Goal: Task Accomplishment & Management: Manage account settings

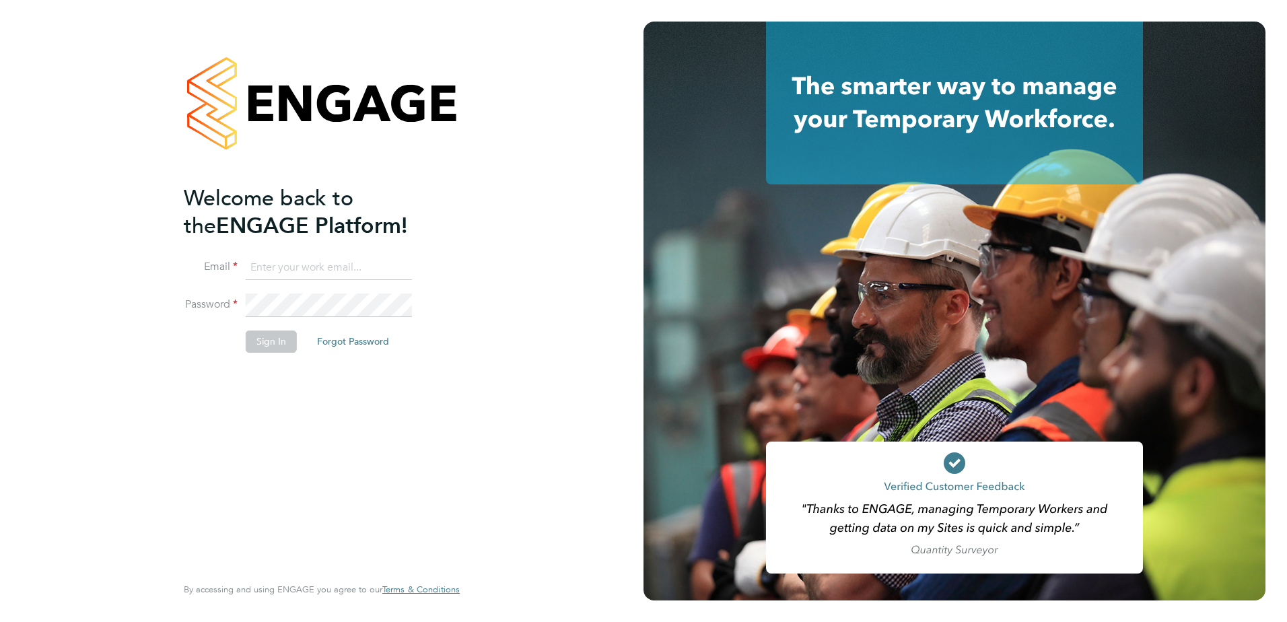
type input "conor.edwards@vistry.co.uk"
click at [266, 342] on button "Sign In" at bounding box center [271, 341] width 51 height 22
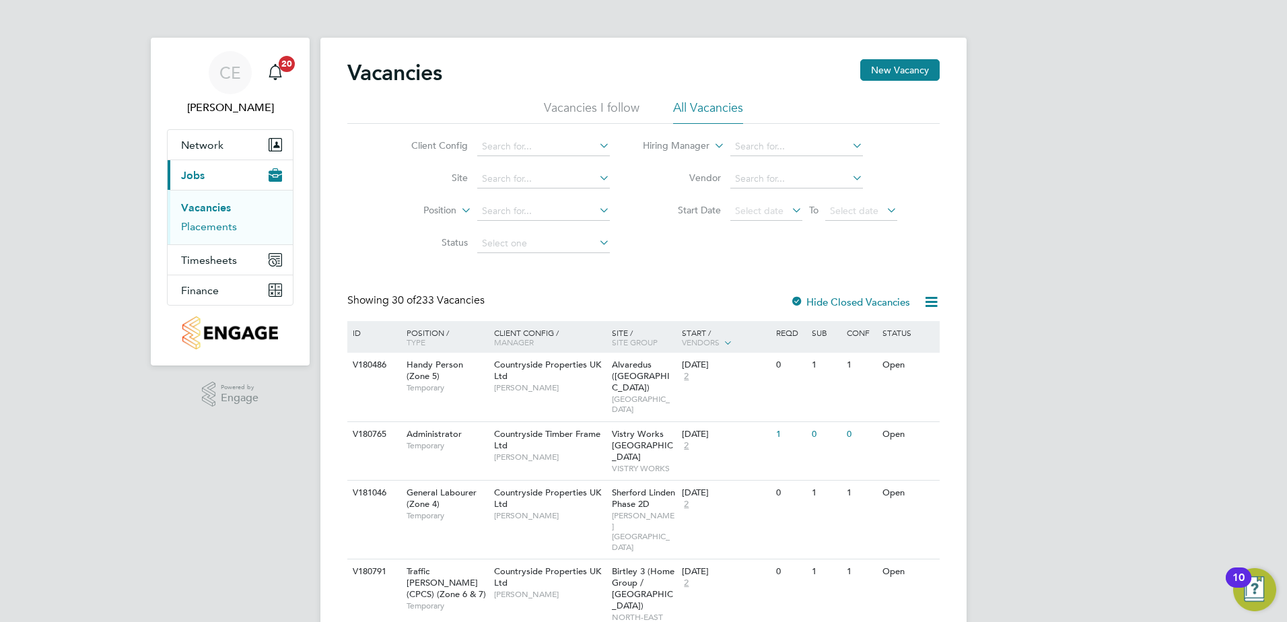
drag, startPoint x: 217, startPoint y: 225, endPoint x: 258, endPoint y: 207, distance: 44.3
click at [217, 225] on link "Placements" at bounding box center [209, 226] width 56 height 13
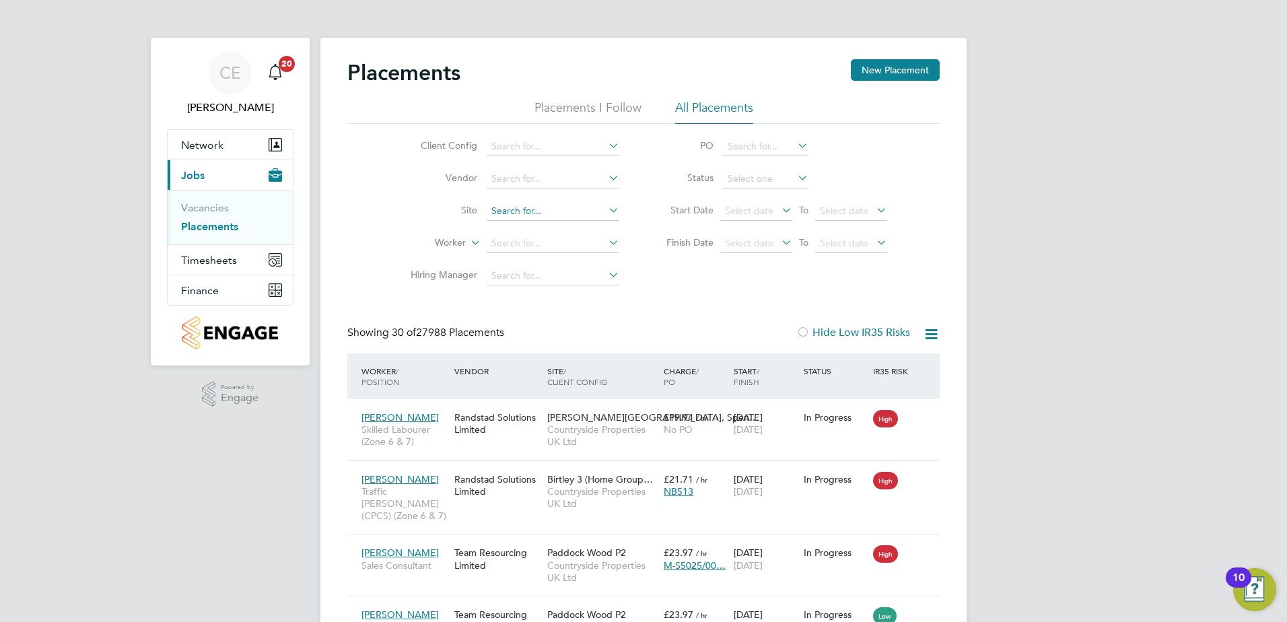
click at [523, 207] on input at bounding box center [552, 211] width 133 height 19
click at [531, 221] on li "Portug al Road - Woking" at bounding box center [553, 230] width 134 height 18
type input "[GEOGRAPHIC_DATA] - Woking"
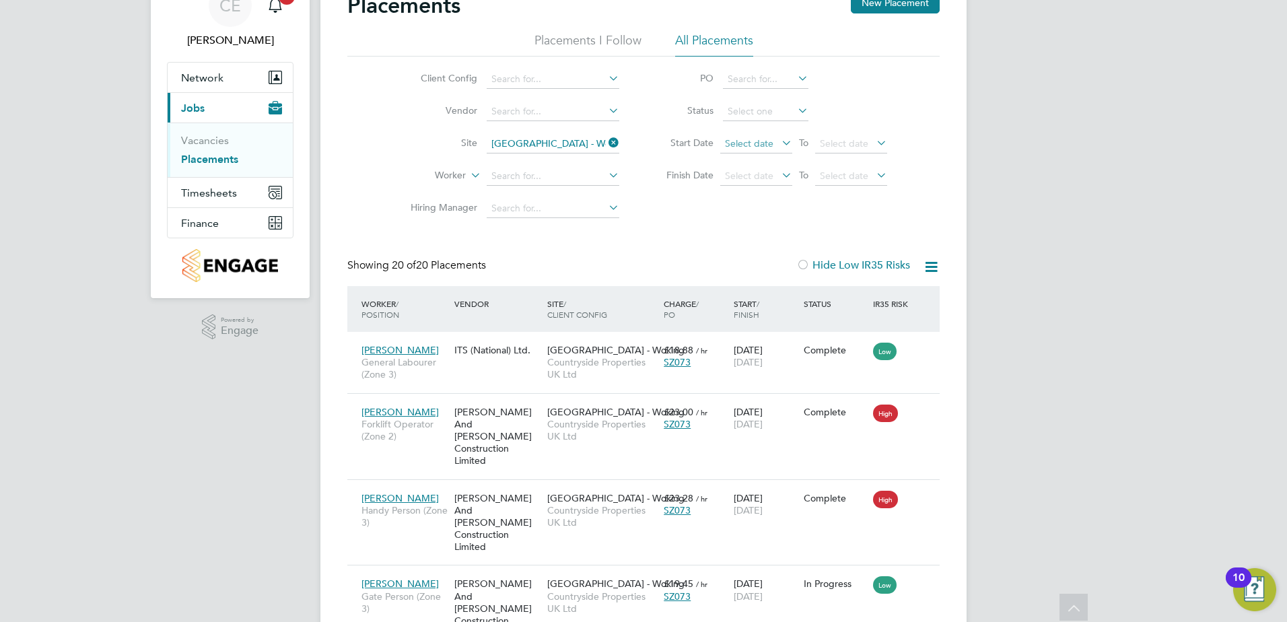
click at [753, 139] on span "Select date" at bounding box center [749, 143] width 48 height 12
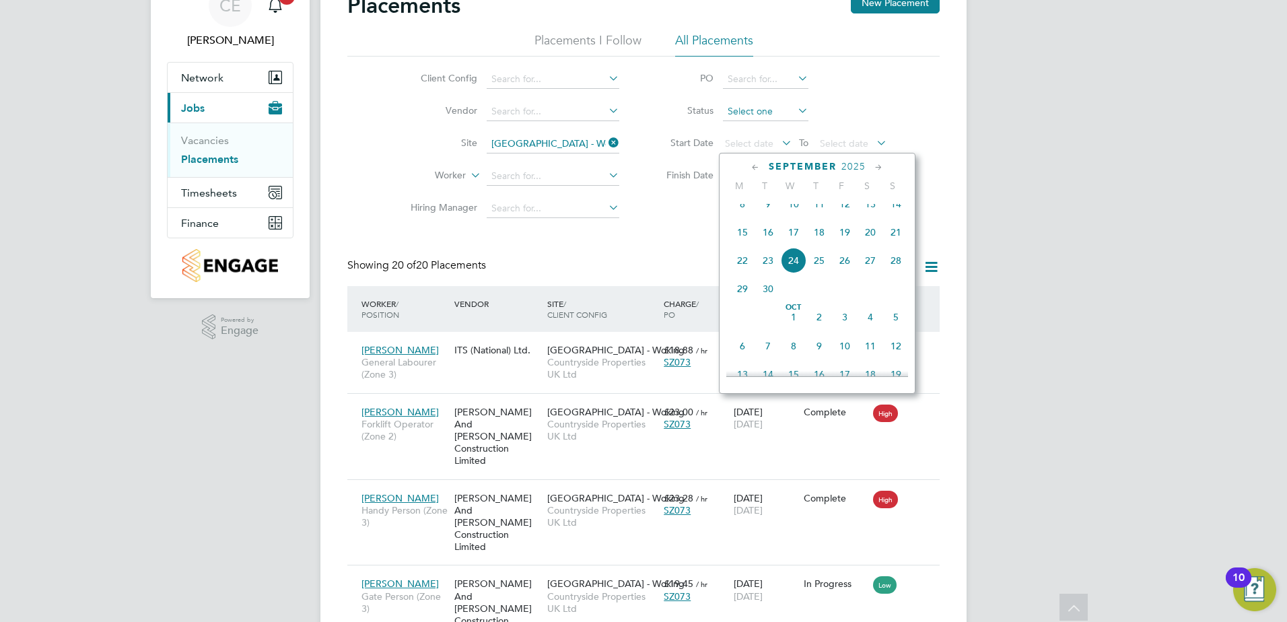
click at [747, 118] on input at bounding box center [765, 111] width 85 height 19
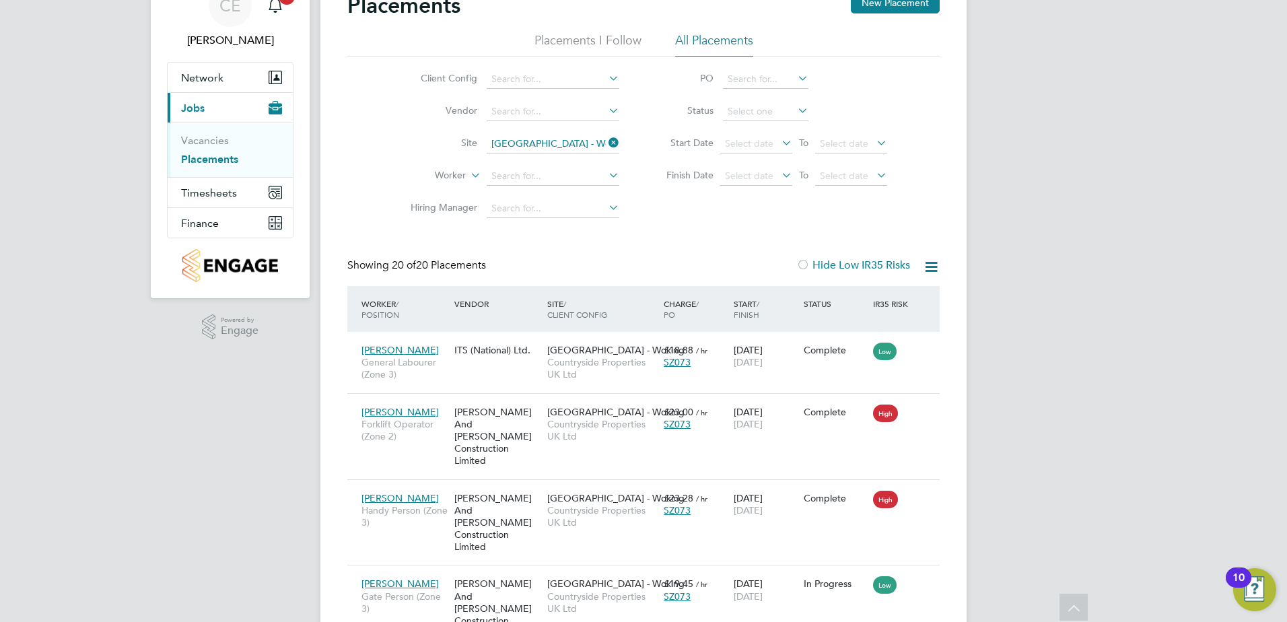
click at [748, 135] on li "Active" at bounding box center [765, 129] width 87 height 17
type input "Active"
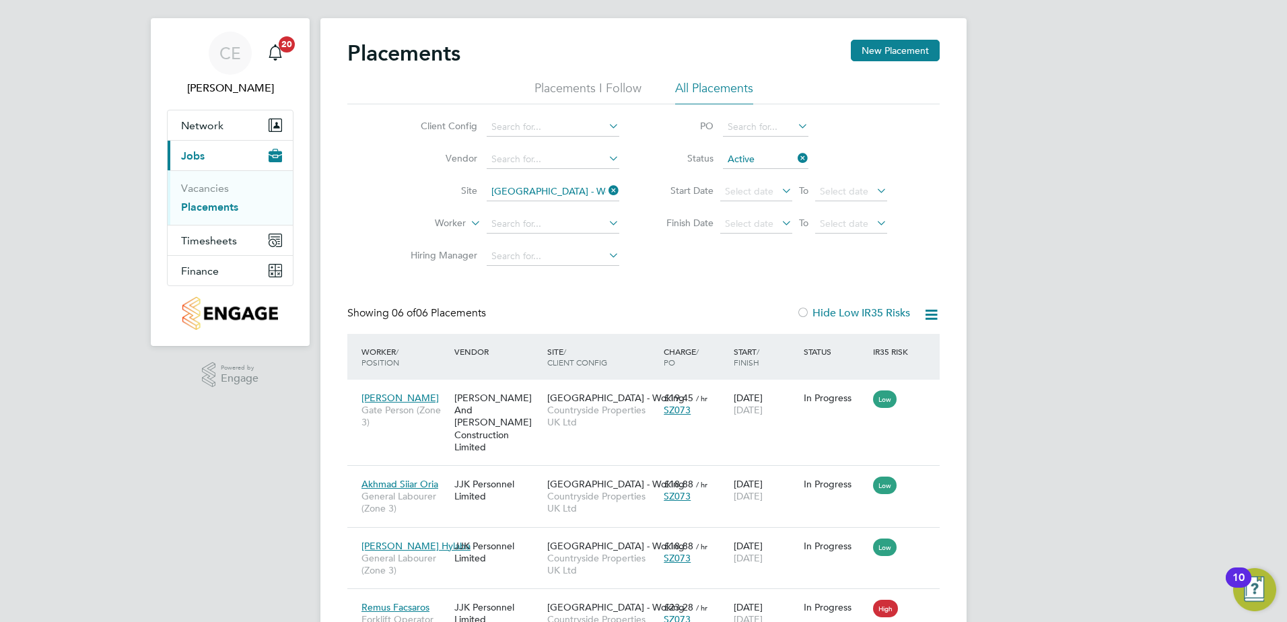
click at [795, 157] on icon at bounding box center [795, 158] width 0 height 19
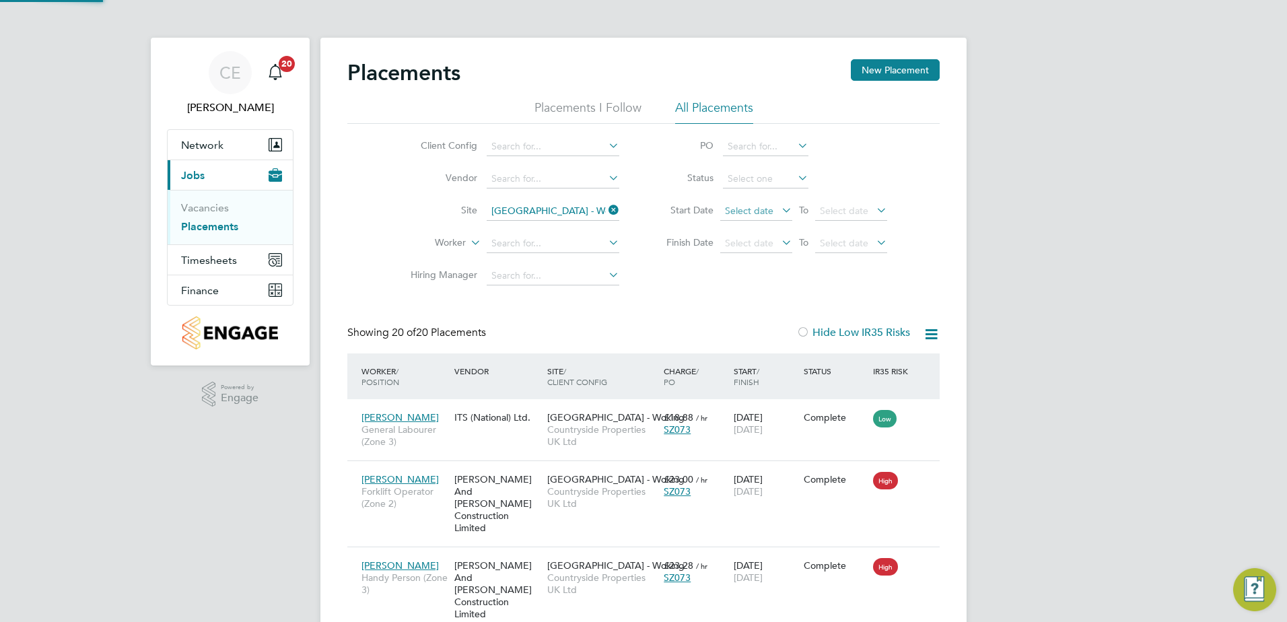
click at [770, 207] on span "Select date" at bounding box center [756, 212] width 72 height 18
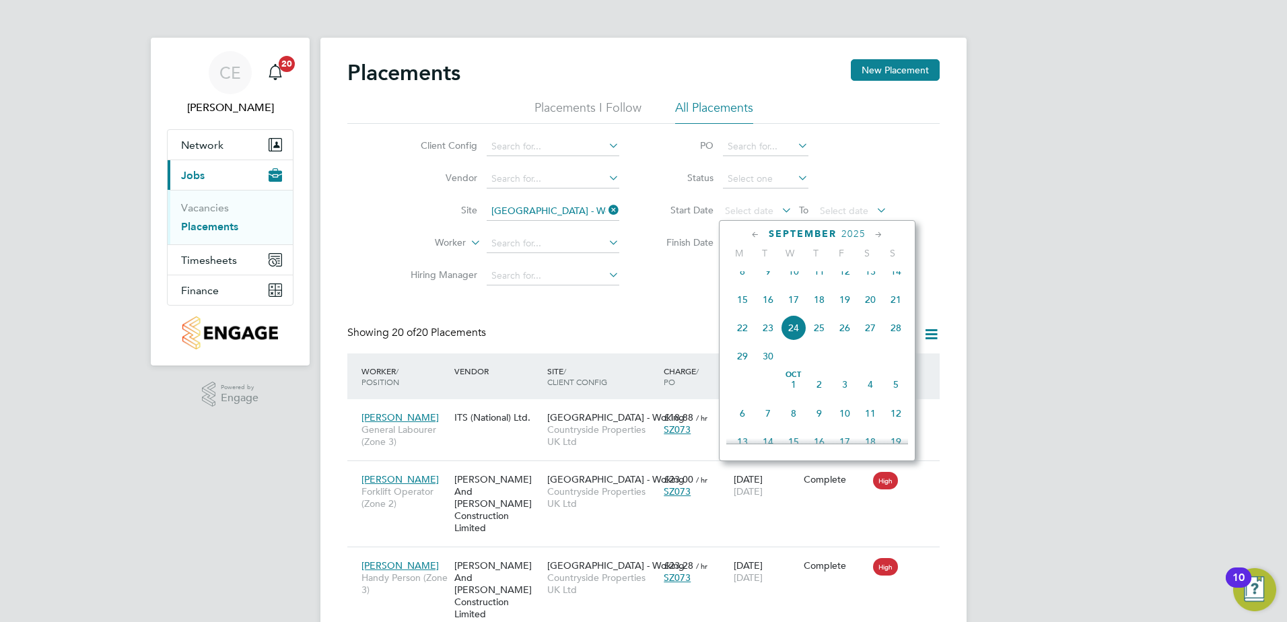
click at [757, 232] on icon at bounding box center [755, 234] width 13 height 15
click at [846, 284] on span "Aug 1" at bounding box center [845, 277] width 26 height 26
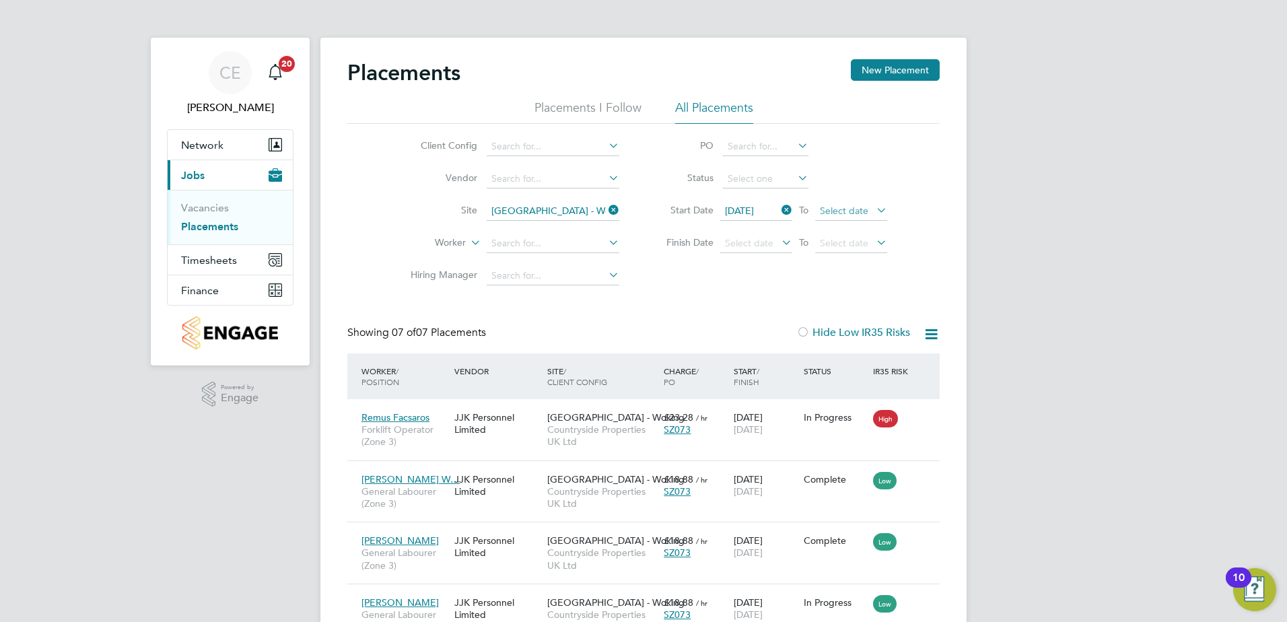
click at [843, 205] on span "Select date" at bounding box center [844, 211] width 48 height 12
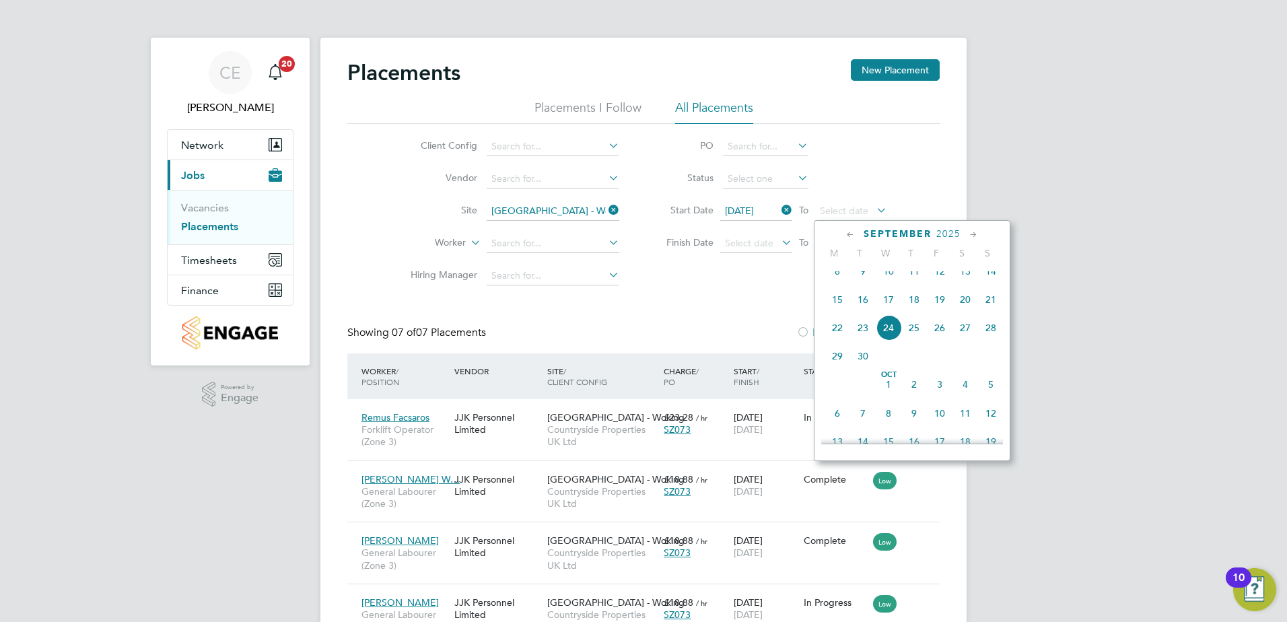
click at [856, 230] on icon at bounding box center [850, 234] width 13 height 15
click at [968, 398] on span "30" at bounding box center [965, 390] width 26 height 26
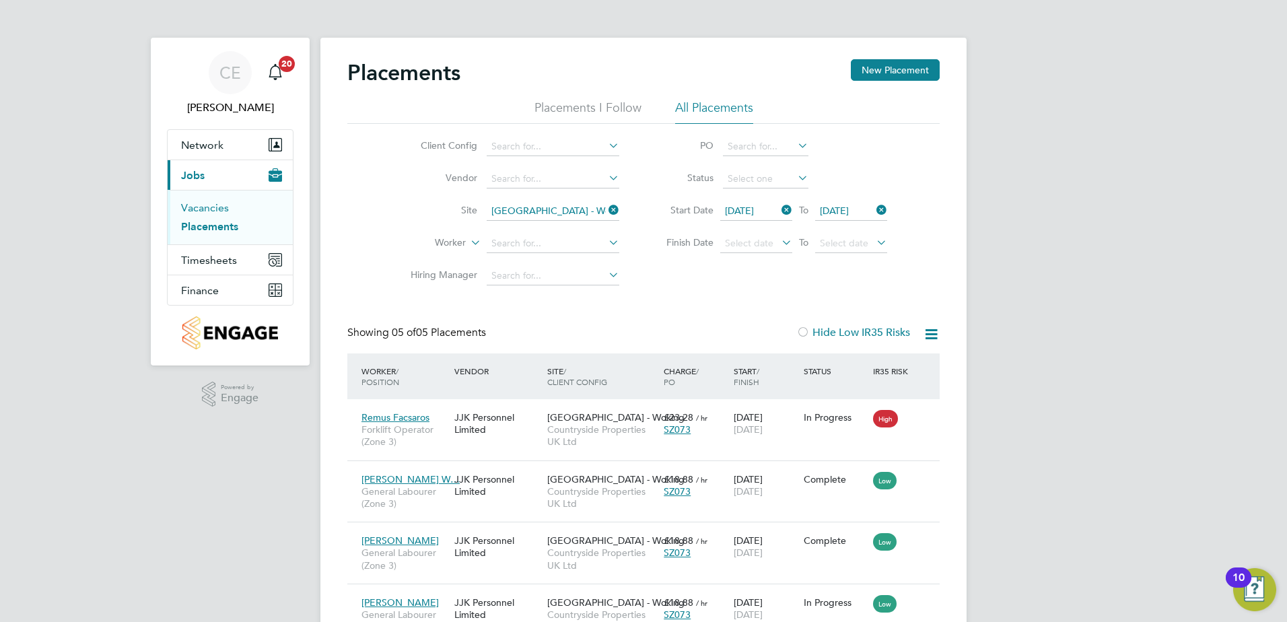
click at [209, 209] on link "Vacancies" at bounding box center [205, 207] width 48 height 13
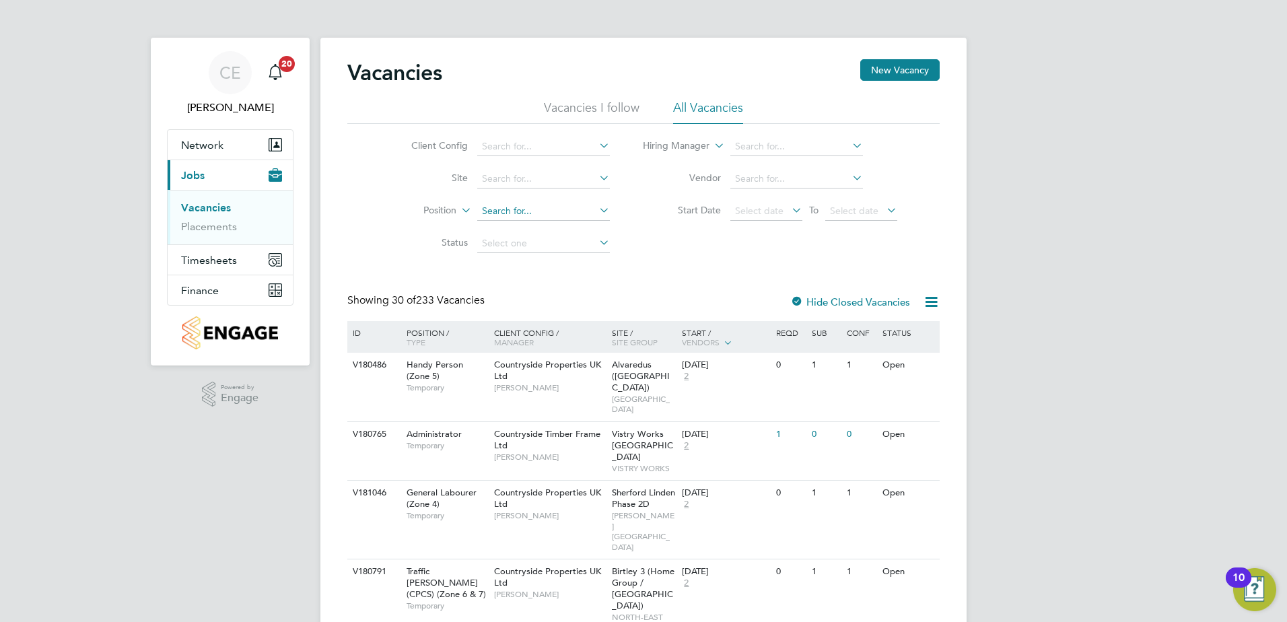
click at [512, 214] on input at bounding box center [543, 211] width 133 height 19
click at [508, 176] on input at bounding box center [543, 179] width 133 height 19
click at [527, 192] on li "Portu gal Road - Woking" at bounding box center [543, 197] width 134 height 18
type input "[GEOGRAPHIC_DATA] - Woking"
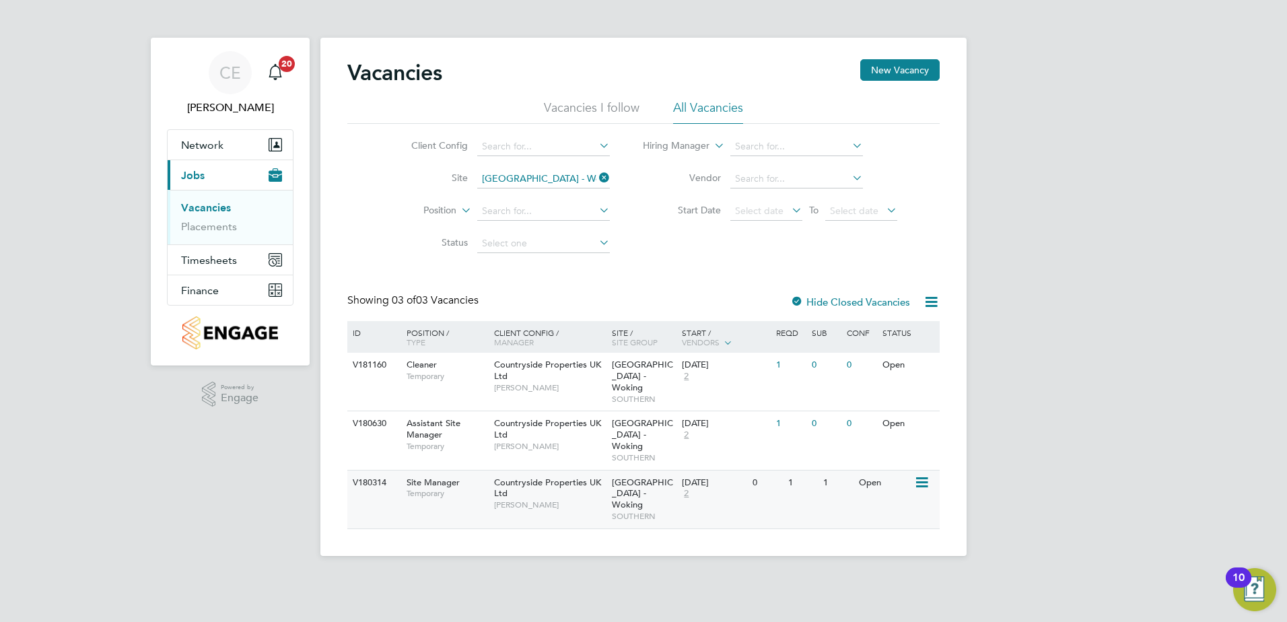
click at [582, 472] on div "Countryside Properties UK Ltd Jay Rowles-Wise" at bounding box center [550, 493] width 118 height 46
click at [921, 474] on icon at bounding box center [920, 482] width 13 height 16
click at [548, 518] on div "Vacancies New Vacancy Vacancies I follow All Vacancies Client Config Site Portu…" at bounding box center [643, 297] width 646 height 518
click at [466, 470] on div "Site Manager Temporary" at bounding box center [443, 487] width 94 height 35
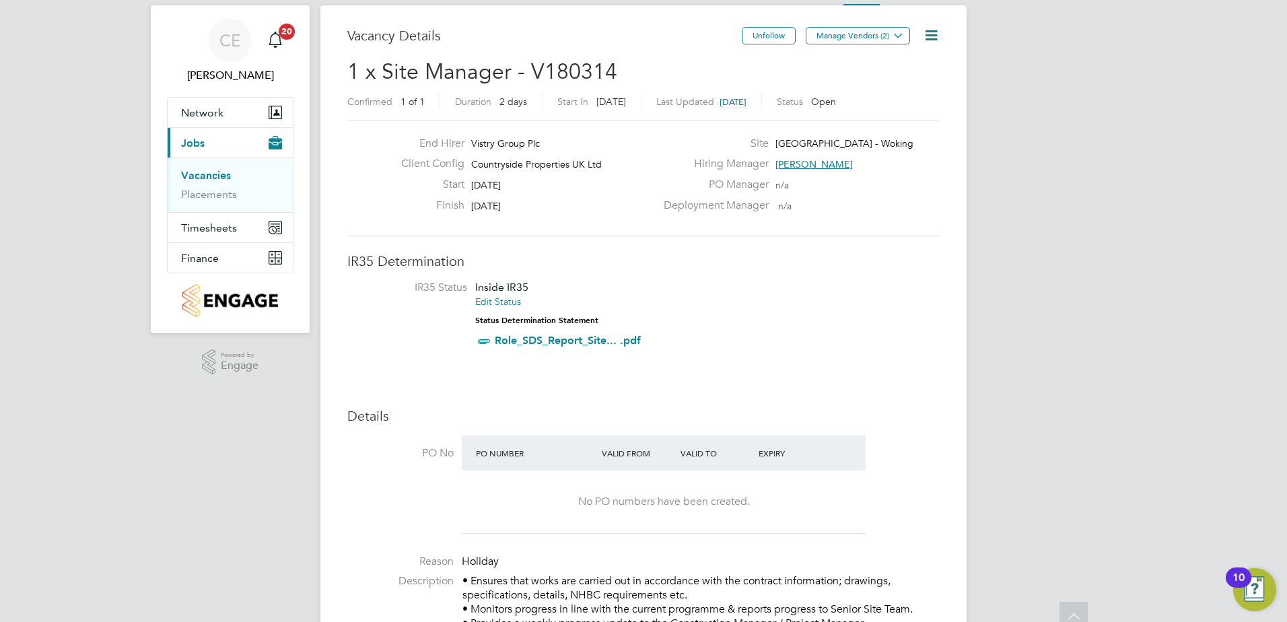
scroll to position [22, 0]
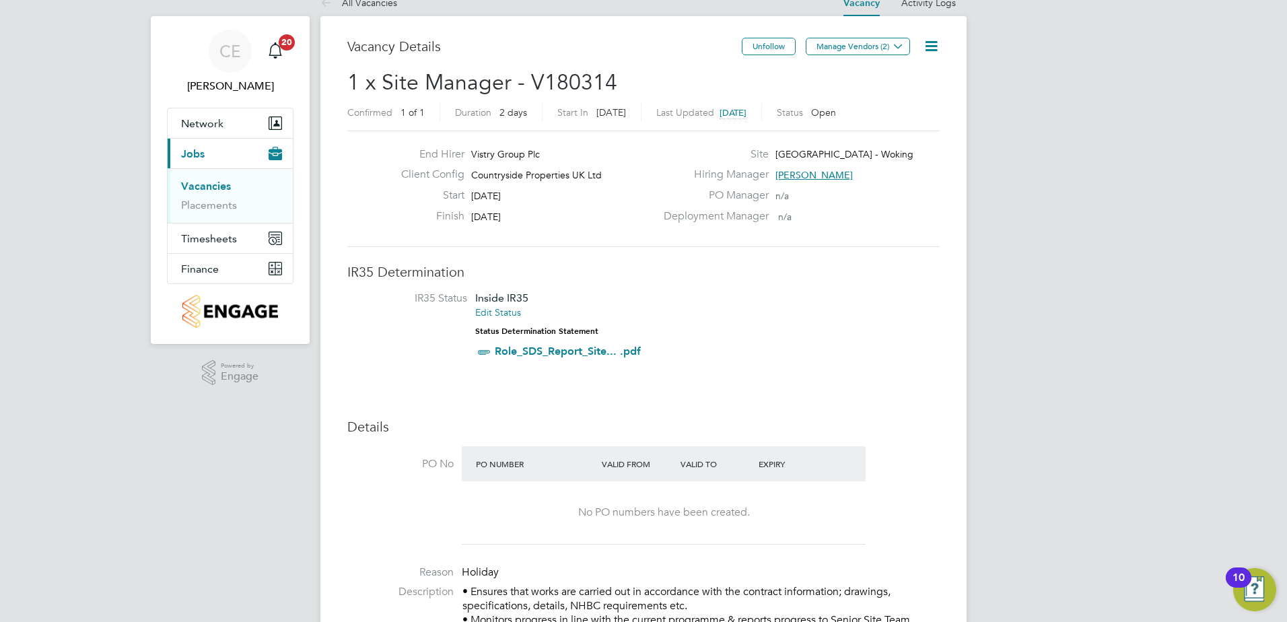
click at [929, 38] on icon at bounding box center [930, 46] width 17 height 17
click at [894, 75] on li "Edit Vacancy e" at bounding box center [898, 78] width 78 height 19
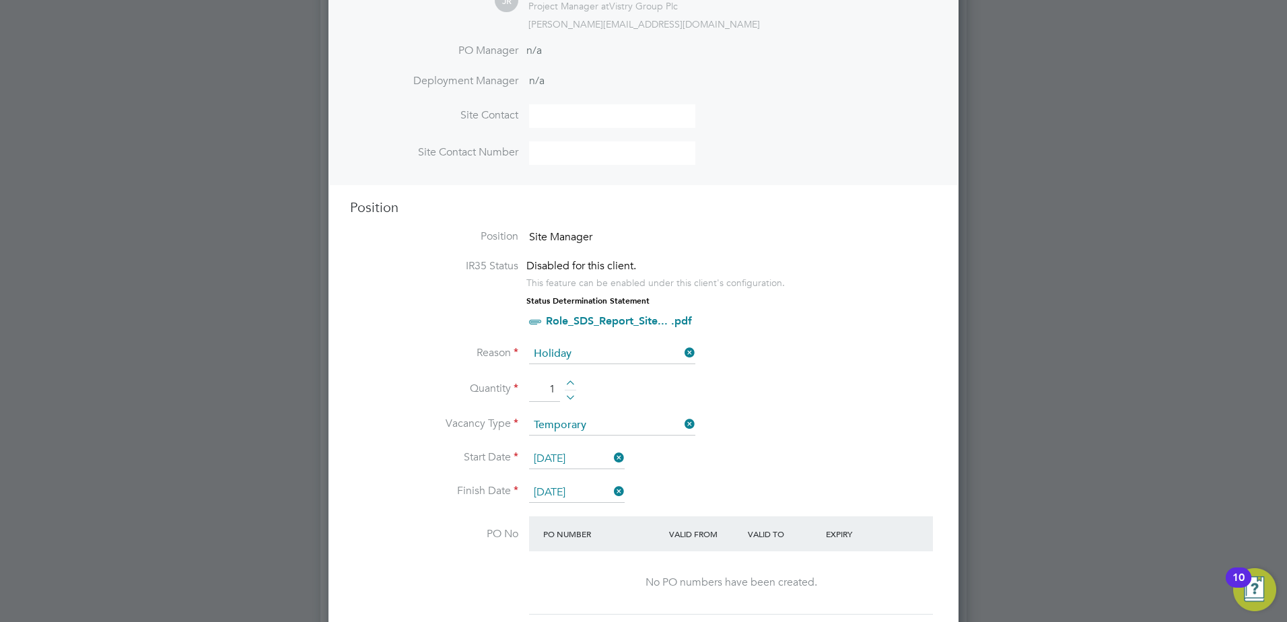
scroll to position [694, 0]
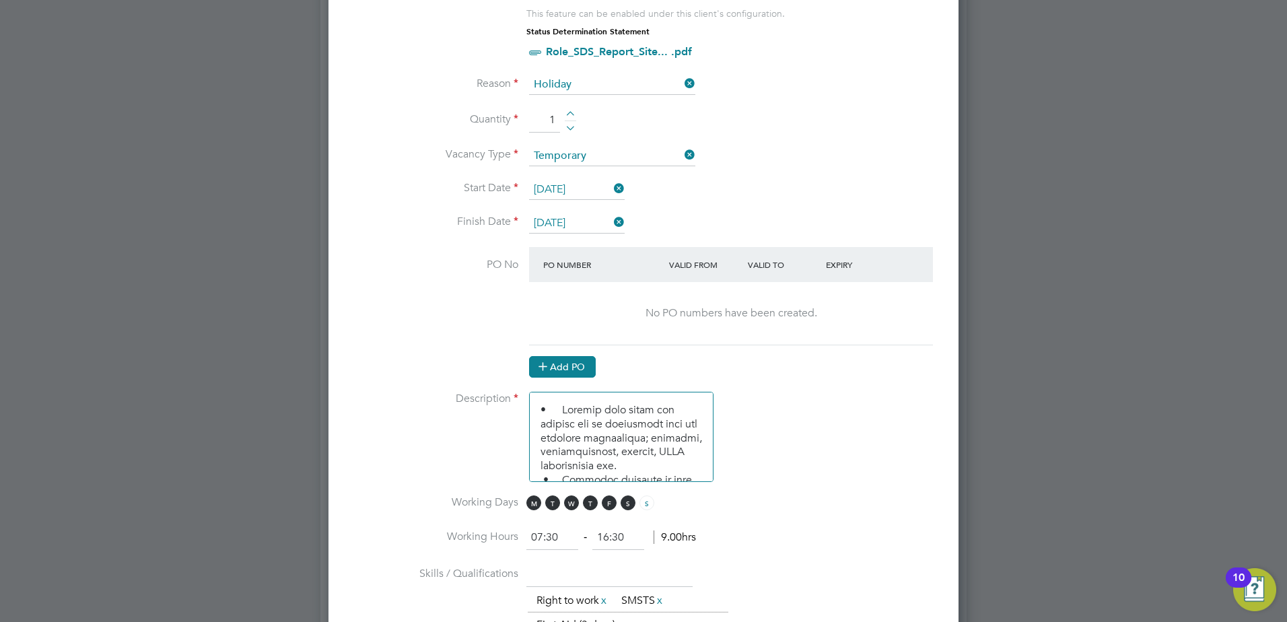
click at [563, 366] on button "Add PO" at bounding box center [562, 367] width 67 height 22
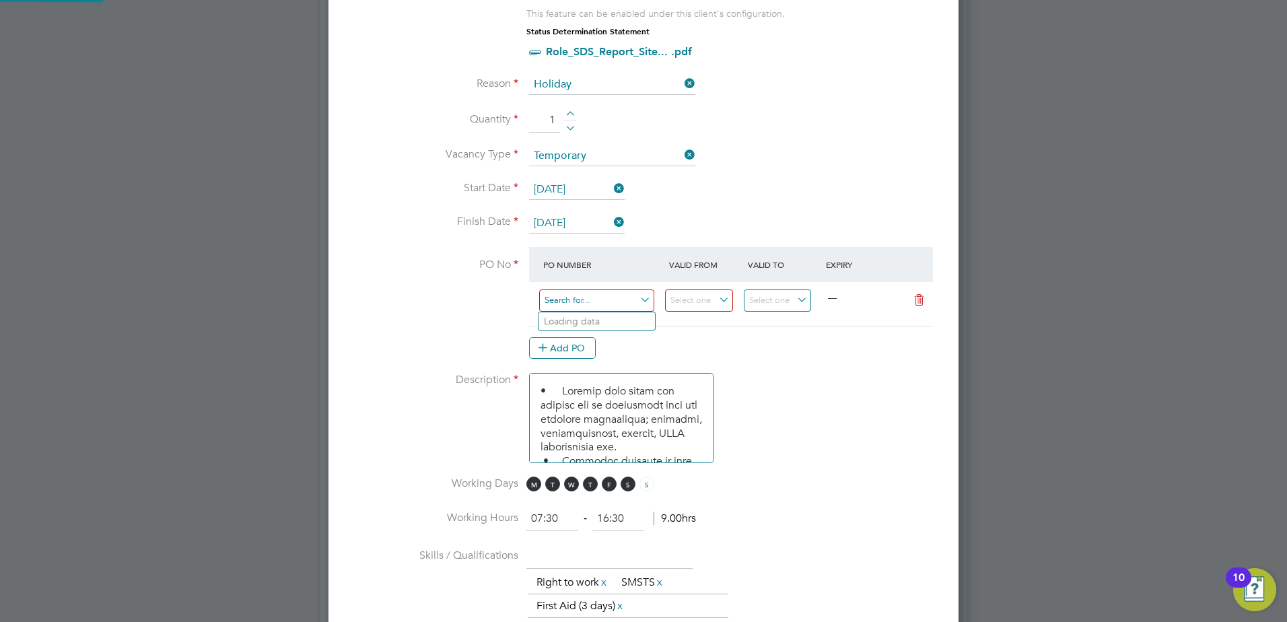
click at [572, 300] on input at bounding box center [596, 300] width 115 height 22
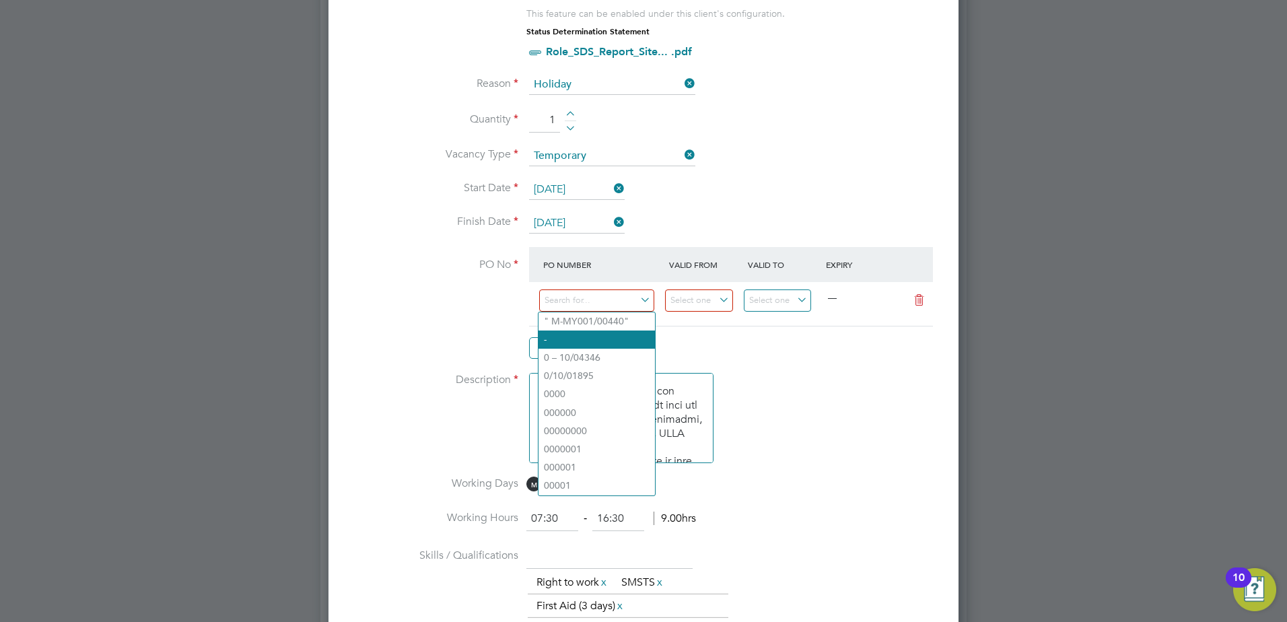
click at [582, 337] on li "-" at bounding box center [596, 339] width 116 height 18
type input "07 Oct 2024"
type input "31 Dec 2024"
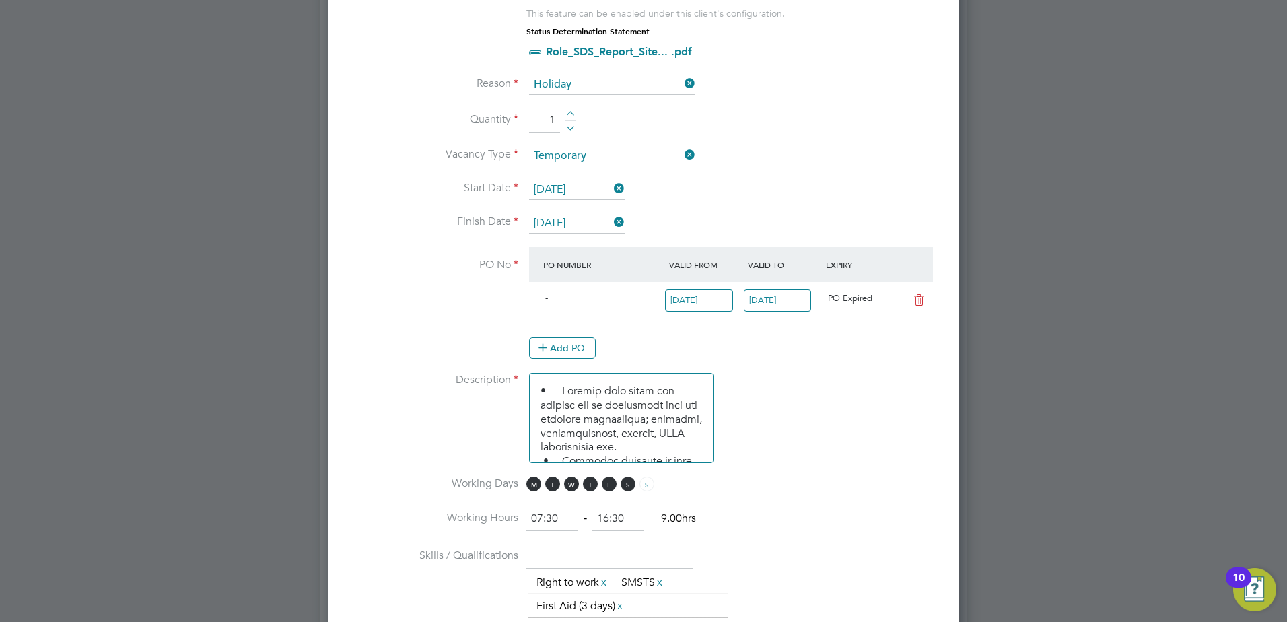
click at [728, 301] on input "07 Oct 2024" at bounding box center [699, 300] width 68 height 22
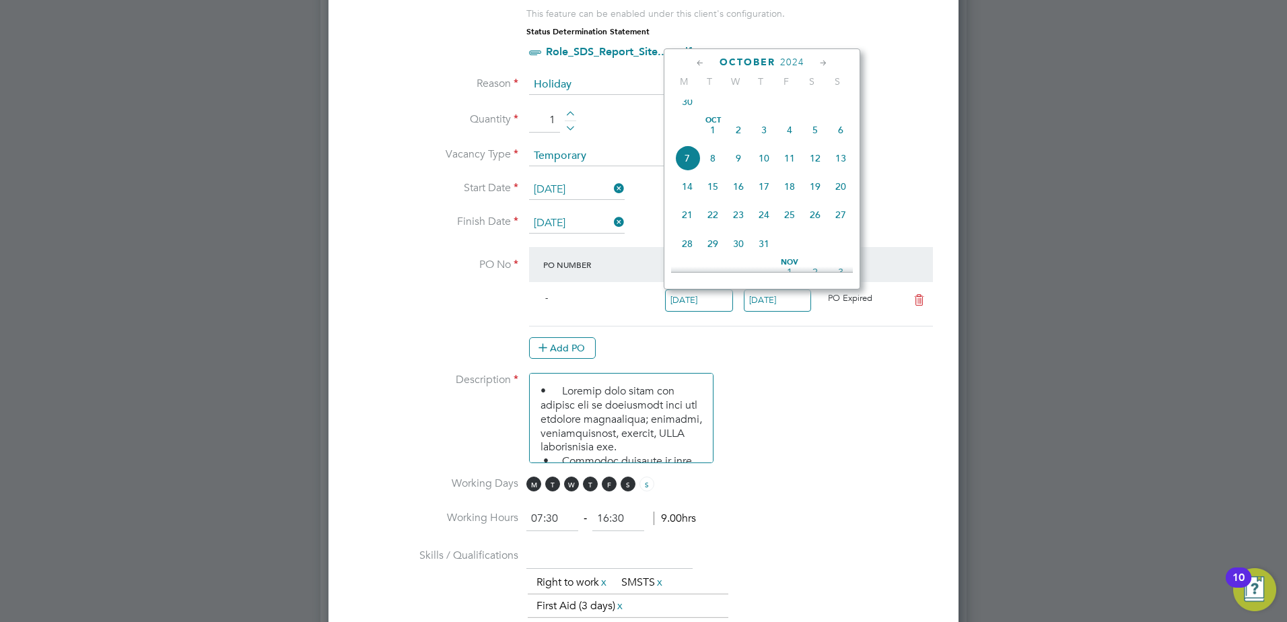
click at [822, 63] on icon at bounding box center [823, 63] width 13 height 15
click at [700, 66] on icon at bounding box center [700, 63] width 13 height 15
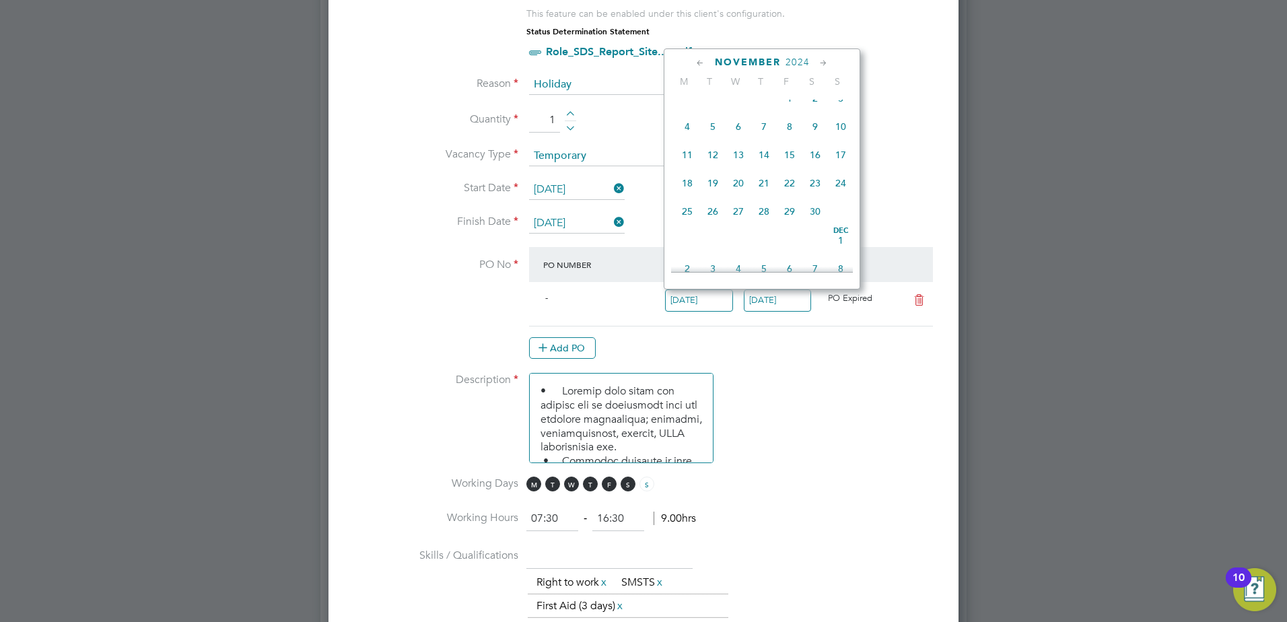
click at [700, 66] on icon at bounding box center [700, 63] width 13 height 15
click at [696, 59] on icon at bounding box center [700, 63] width 13 height 15
click at [694, 198] on span "16" at bounding box center [687, 191] width 26 height 26
type input "16 Sep 2024"
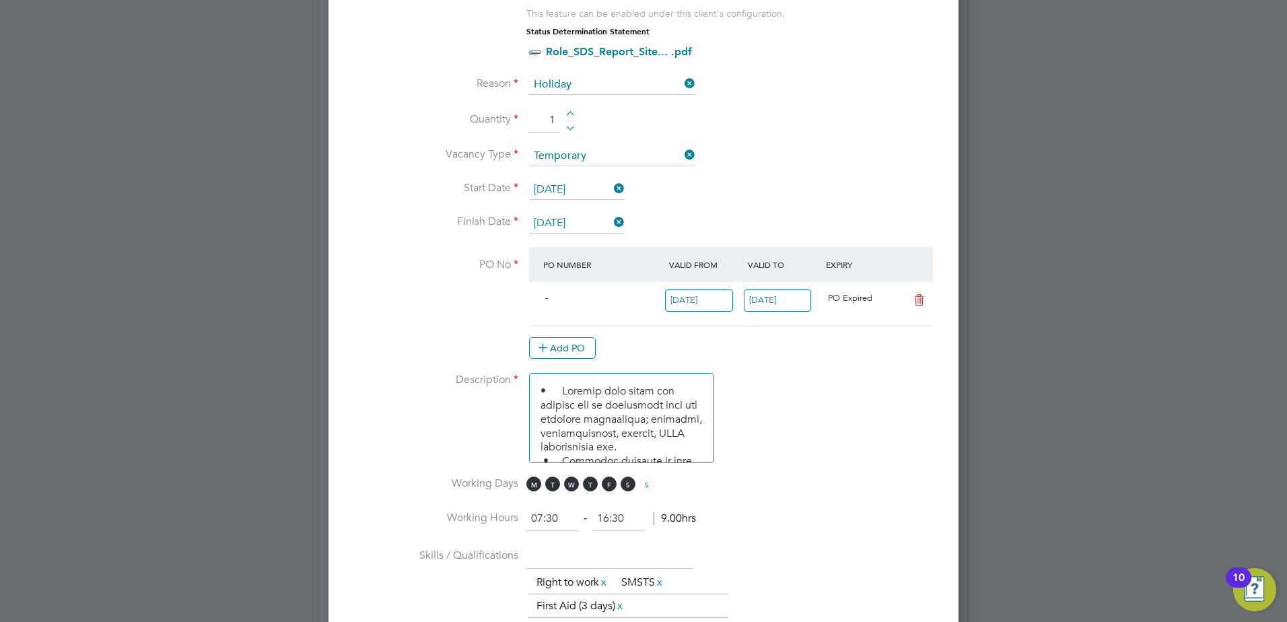
click at [790, 301] on input "31 Dec 2024" at bounding box center [778, 300] width 68 height 22
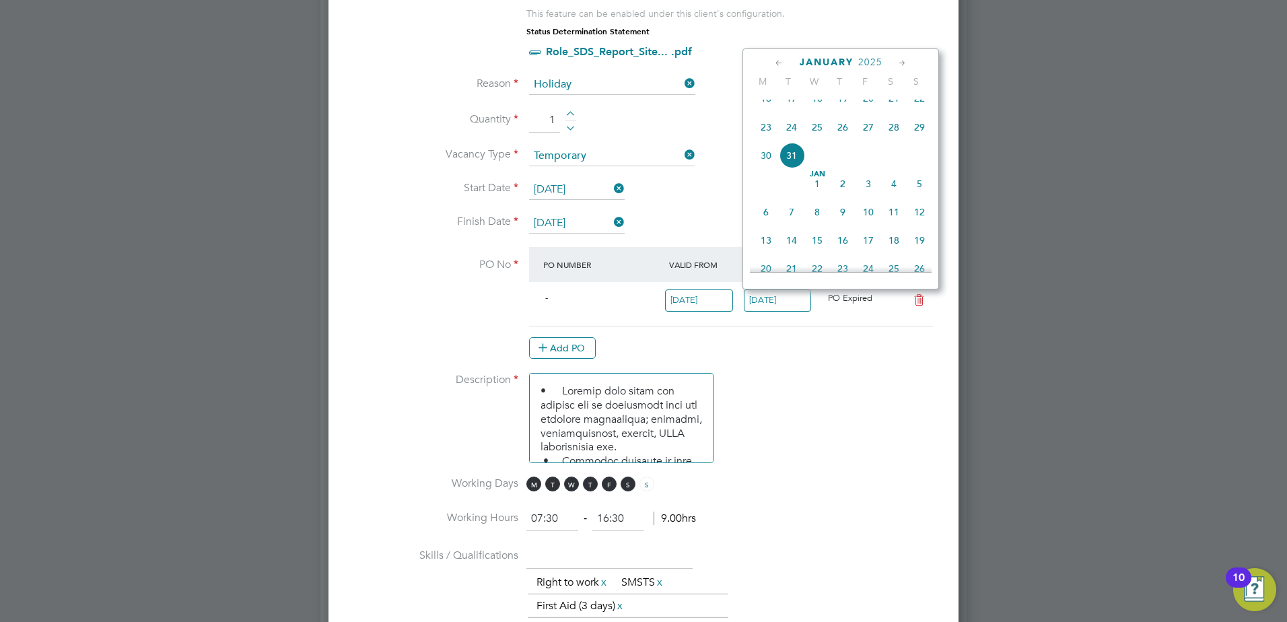
drag, startPoint x: 713, startPoint y: 330, endPoint x: 709, endPoint y: 318, distance: 11.9
click at [711, 323] on at-purchase-order-table "PO Number Valid From Valid To Expiry - 16 Sep 2024 31 Dec 2024 PO Expired Add PO" at bounding box center [731, 303] width 404 height 112
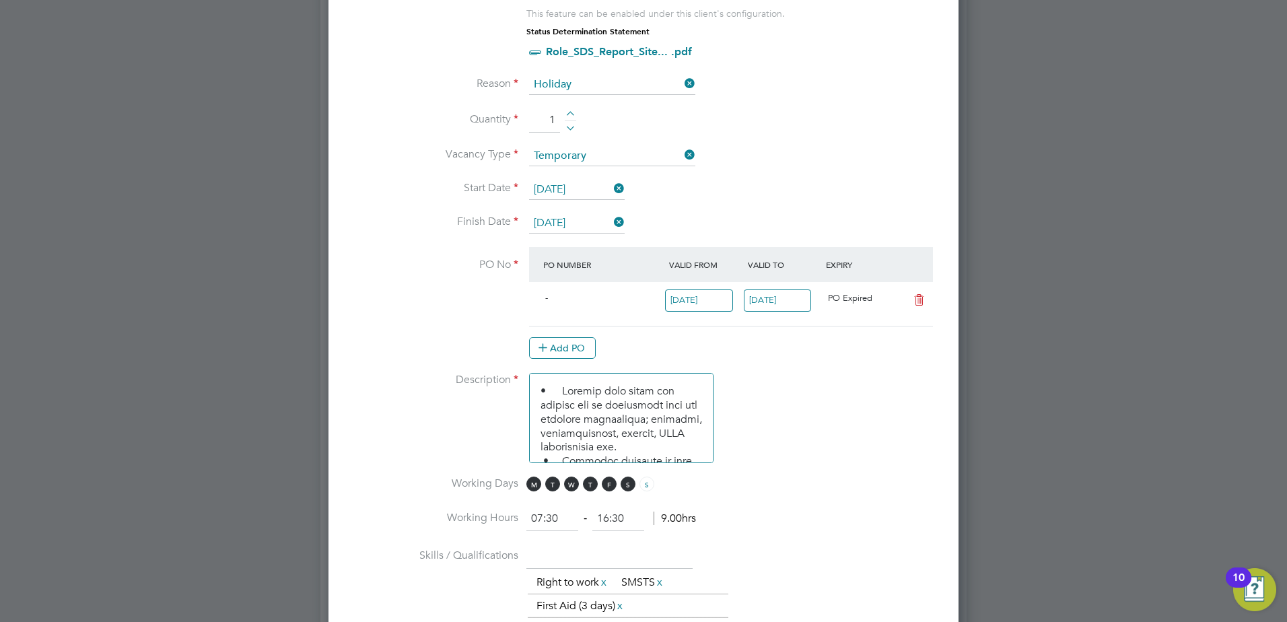
click at [709, 314] on div "16 Sep 2024" at bounding box center [704, 303] width 79 height 33
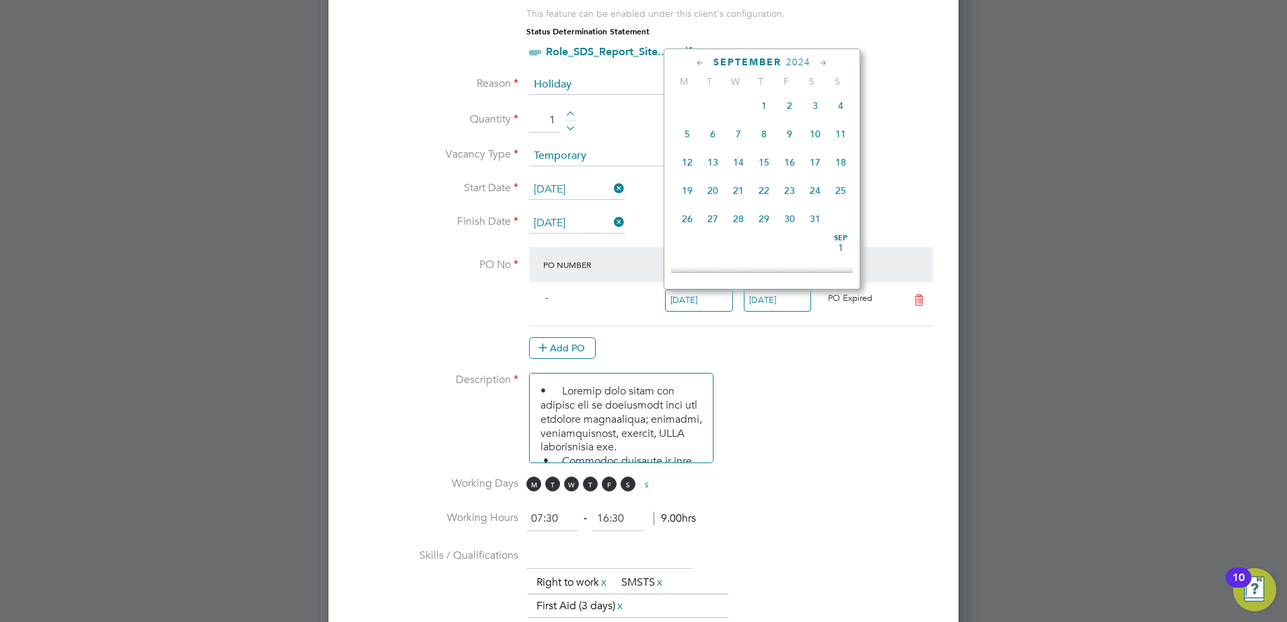
click at [704, 303] on input "16 Sep 2024" at bounding box center [699, 300] width 68 height 22
click at [813, 61] on div "September 2024" at bounding box center [762, 62] width 182 height 13
click at [819, 60] on icon at bounding box center [823, 63] width 13 height 15
click at [820, 61] on icon at bounding box center [823, 63] width 13 height 15
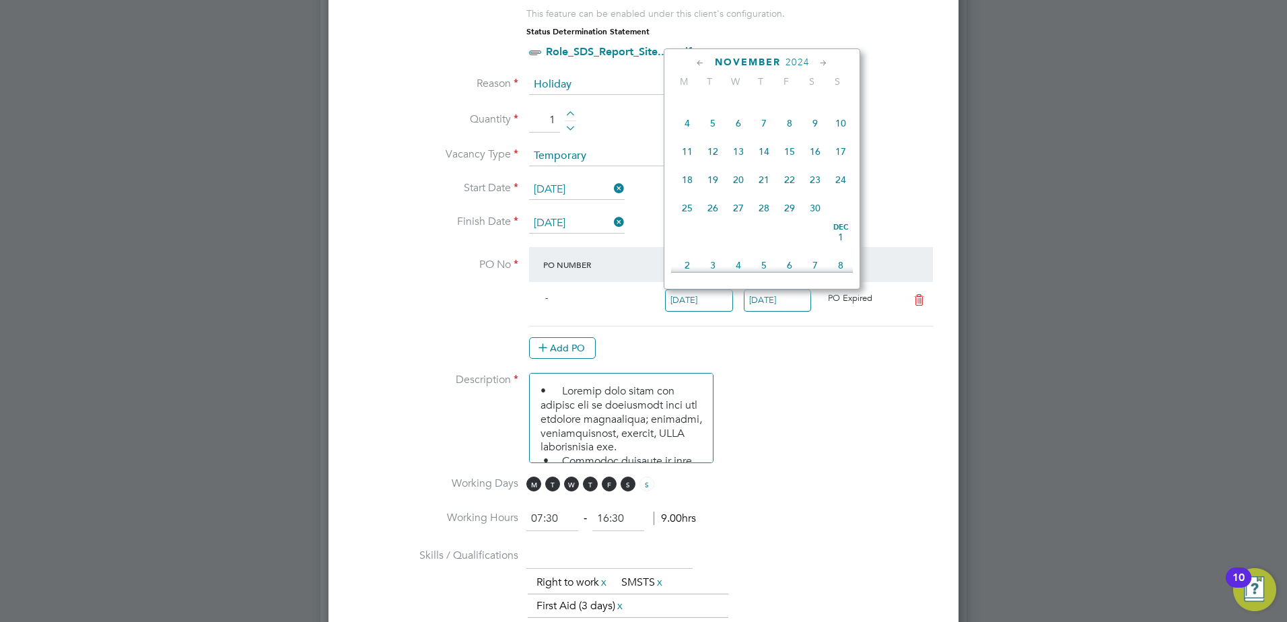
click at [820, 61] on icon at bounding box center [823, 63] width 13 height 15
click at [820, 62] on icon at bounding box center [823, 63] width 13 height 15
click at [820, 63] on icon at bounding box center [823, 63] width 13 height 15
click at [818, 63] on icon at bounding box center [823, 63] width 13 height 15
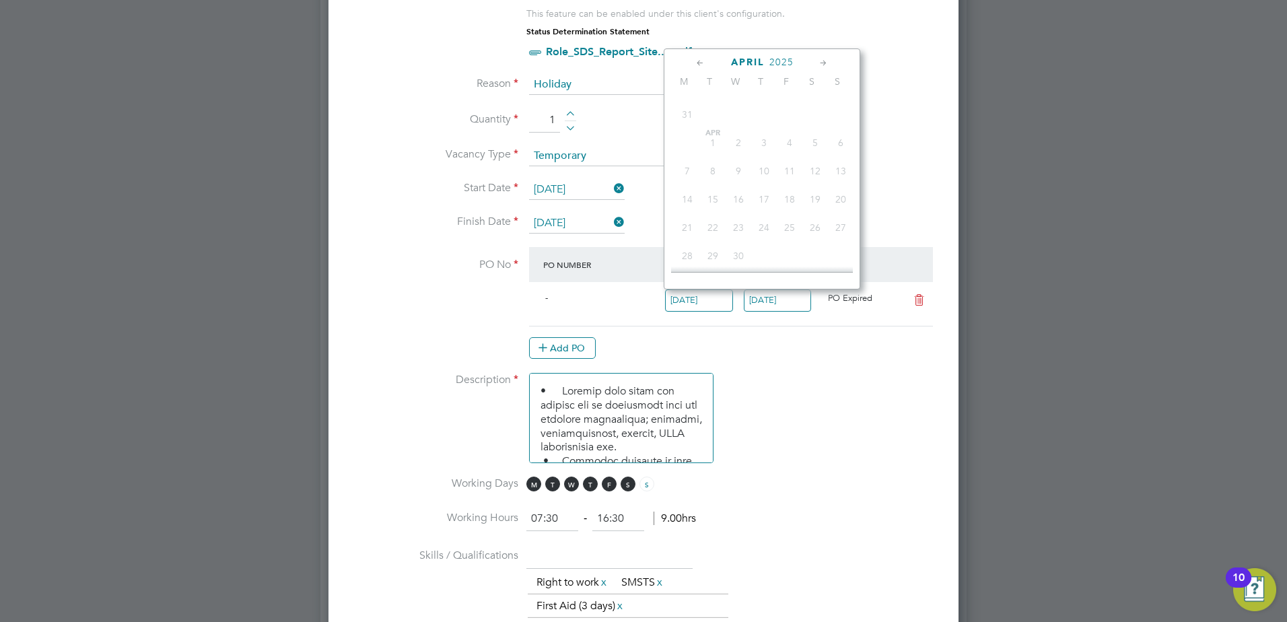
click at [818, 63] on icon at bounding box center [823, 63] width 13 height 15
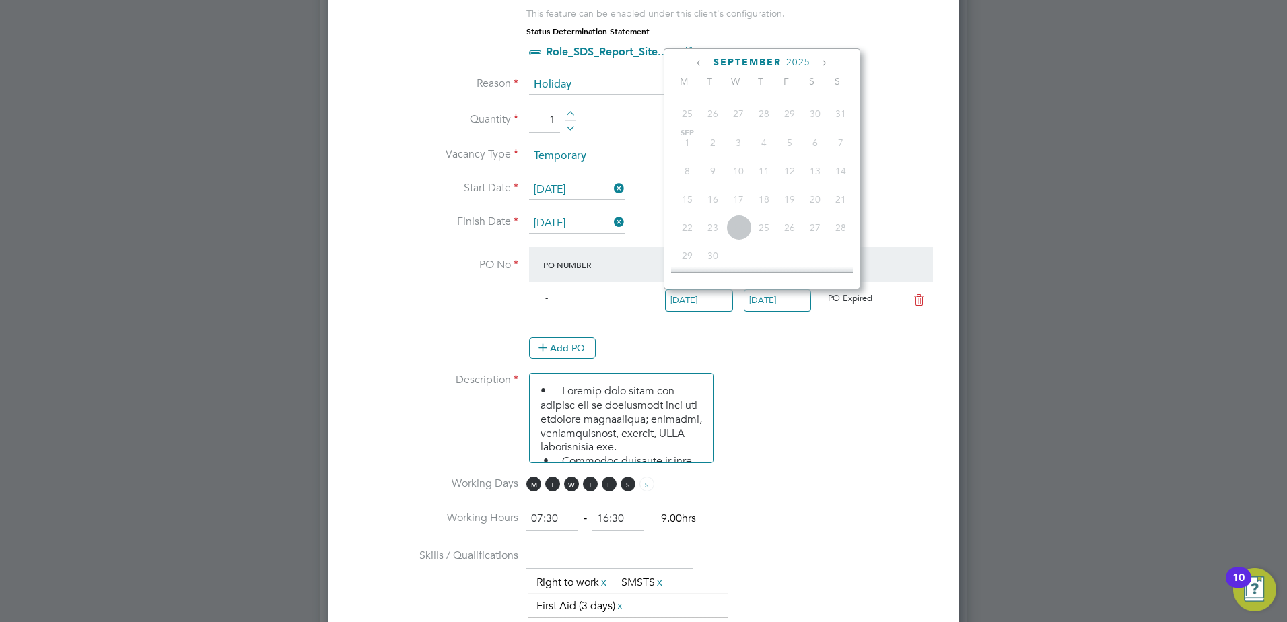
click at [818, 63] on icon at bounding box center [823, 63] width 13 height 15
click at [696, 63] on icon at bounding box center [700, 63] width 13 height 15
click at [741, 129] on span "17" at bounding box center [738, 116] width 26 height 26
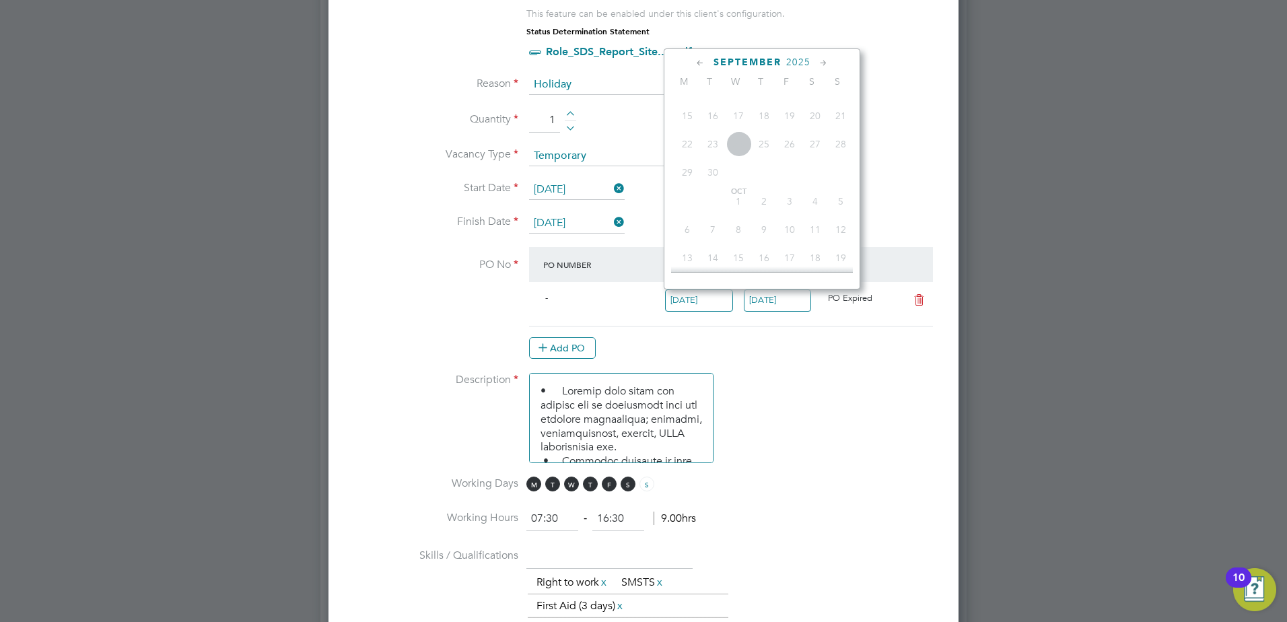
click at [700, 61] on icon at bounding box center [700, 63] width 13 height 15
click at [760, 160] on span "21" at bounding box center [764, 148] width 26 height 26
drag, startPoint x: 908, startPoint y: 410, endPoint x: 908, endPoint y: 381, distance: 29.6
click at [909, 411] on li "Description" at bounding box center [643, 425] width 587 height 104
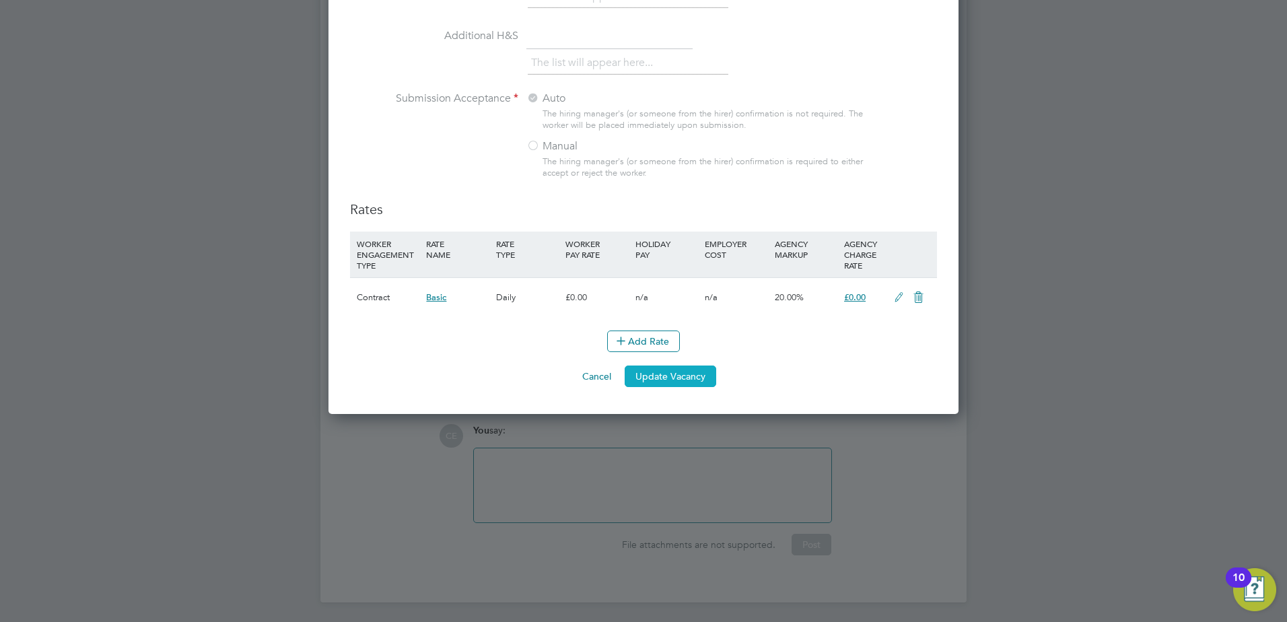
click at [702, 377] on button "Update Vacancy" at bounding box center [670, 376] width 92 height 22
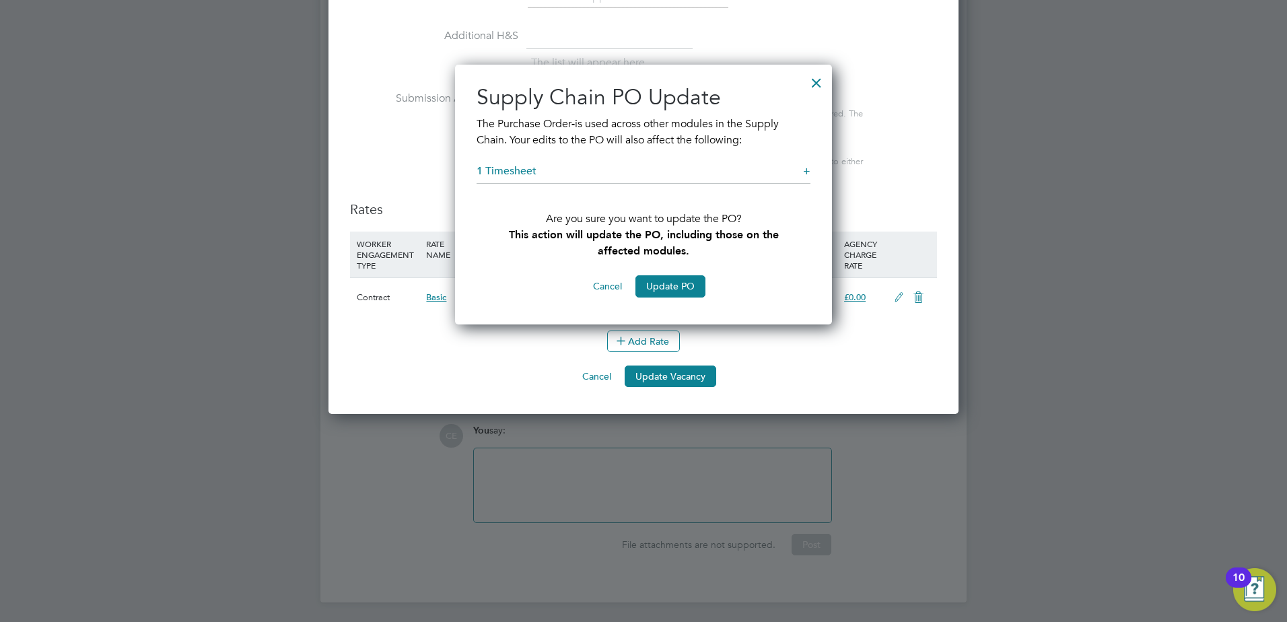
click at [542, 172] on h5 "1 Timesheet +" at bounding box center [643, 174] width 334 height 20
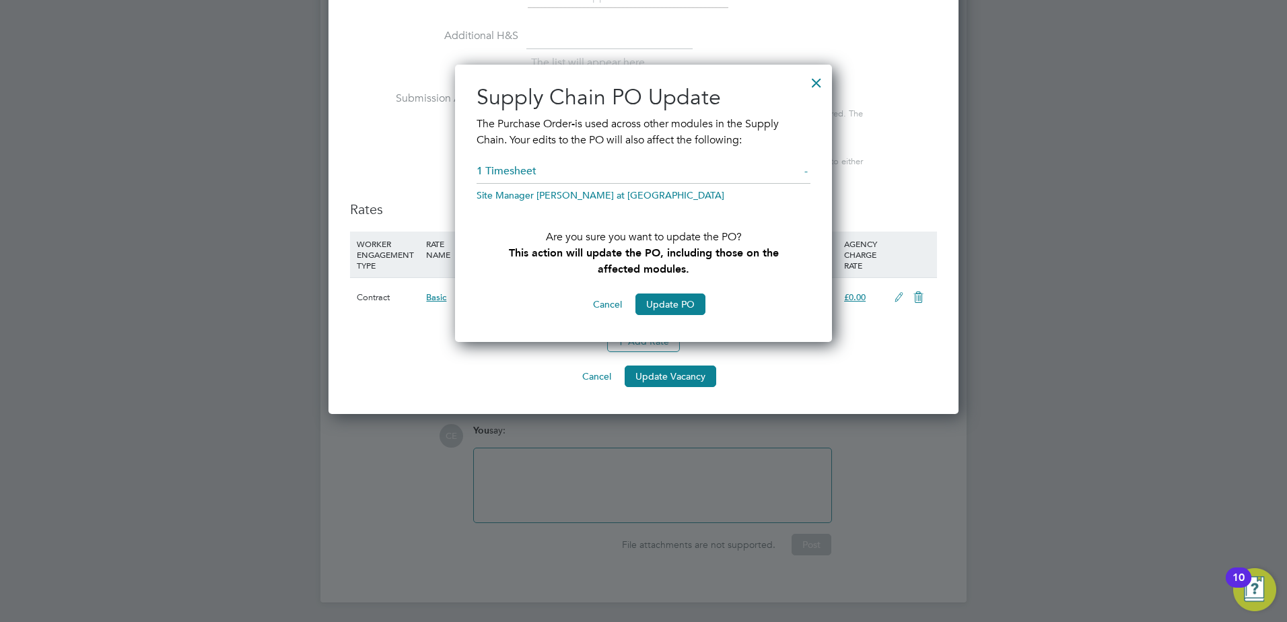
click at [815, 79] on div at bounding box center [816, 79] width 24 height 24
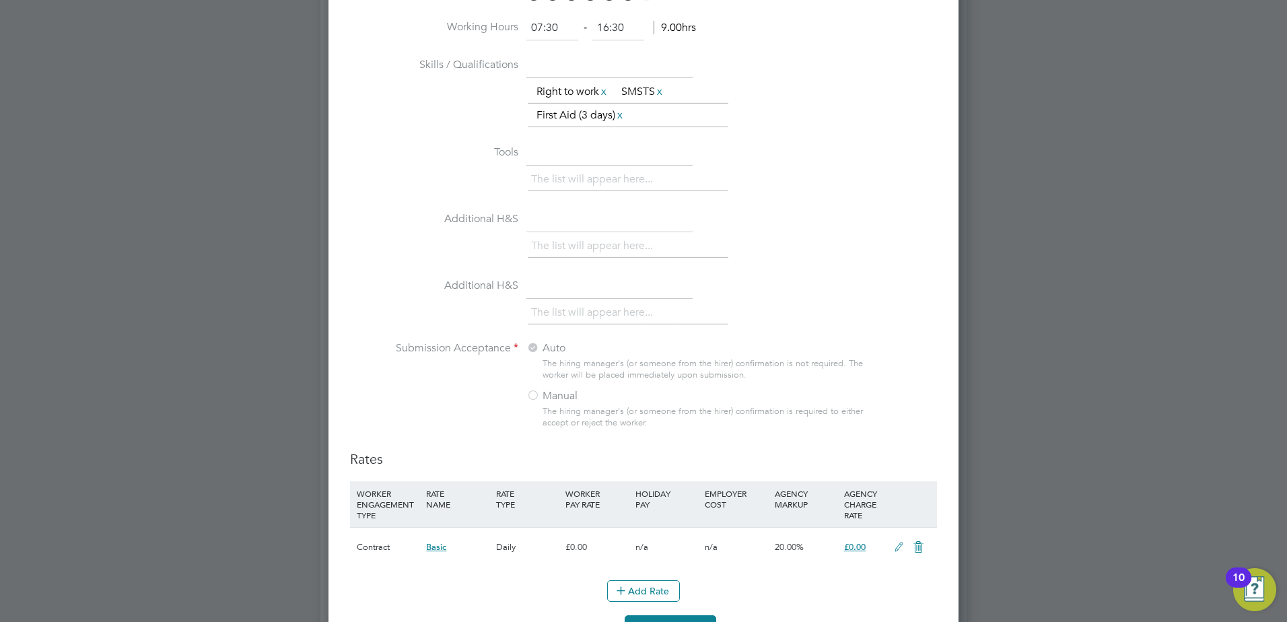
scroll to position [1367, 0]
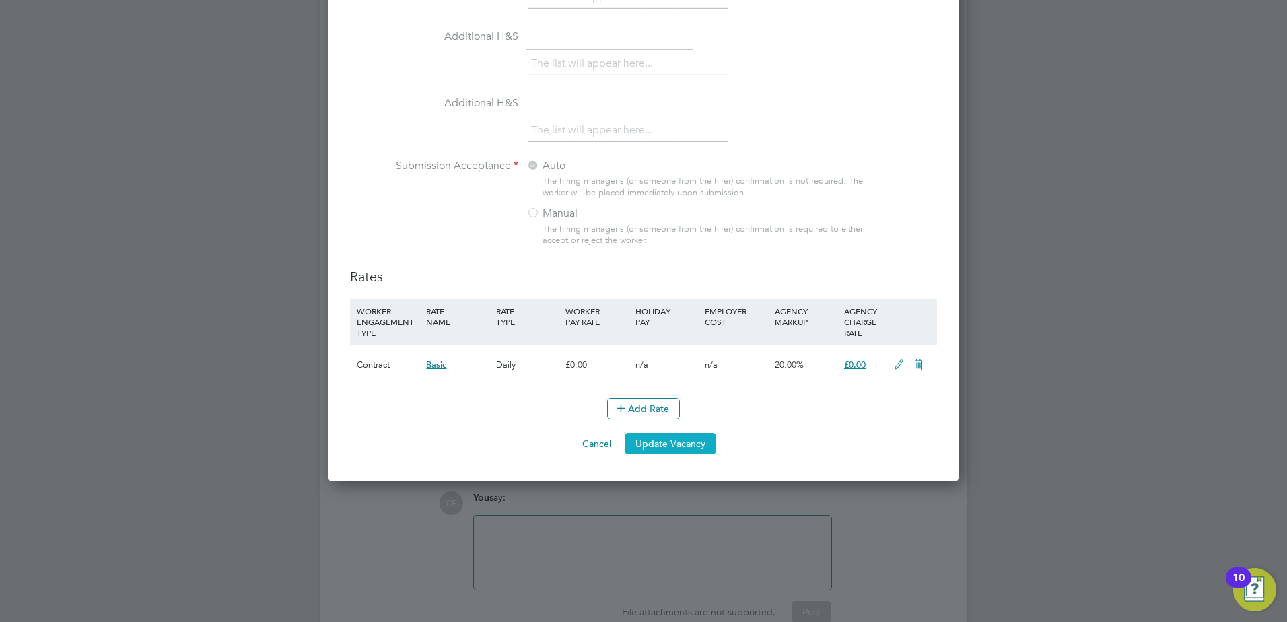
click at [701, 440] on button "Update Vacancy" at bounding box center [670, 444] width 92 height 22
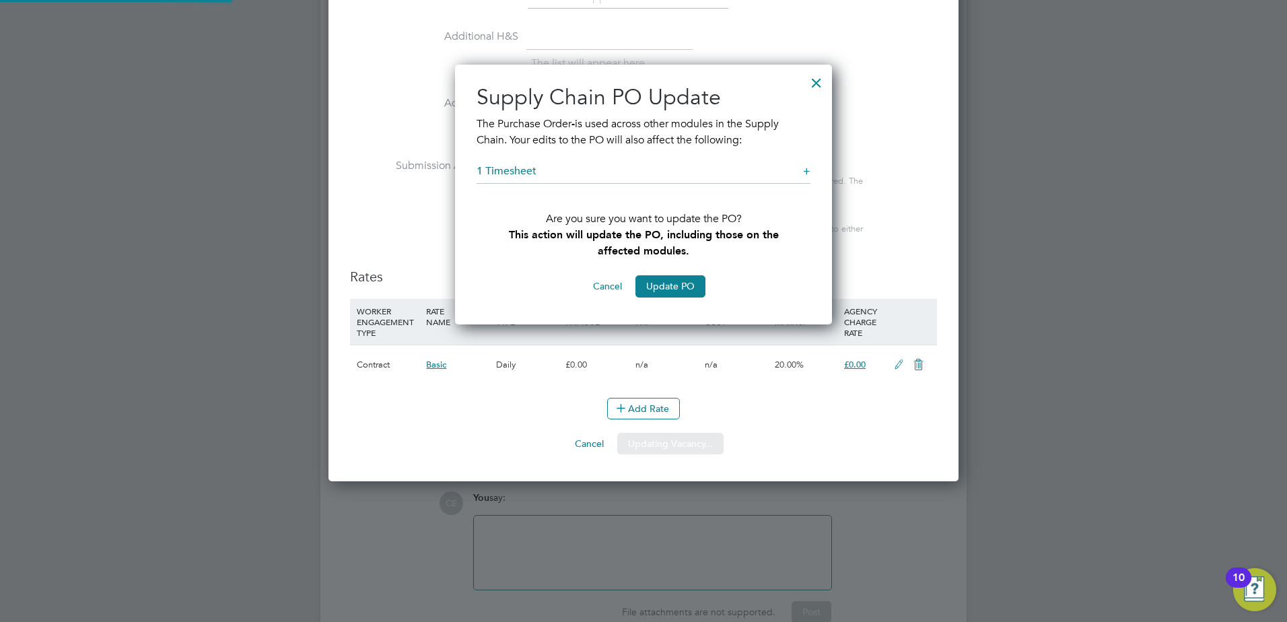
scroll to position [260, 377]
click at [667, 281] on button "Update PO" at bounding box center [670, 286] width 70 height 22
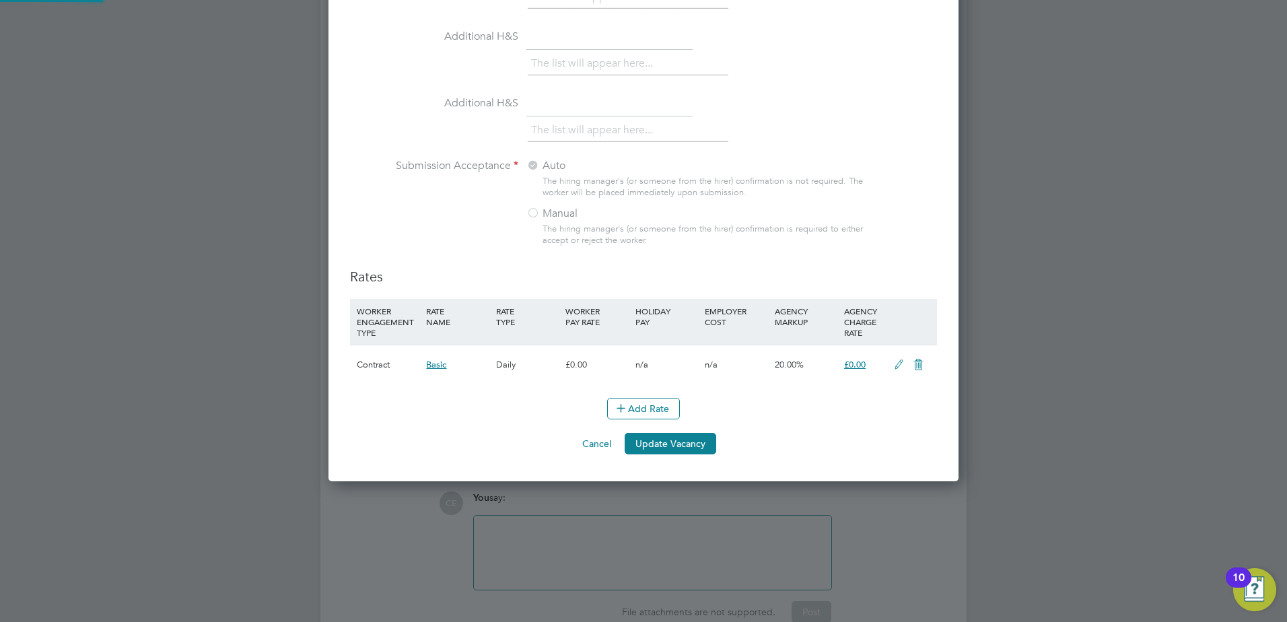
click at [663, 281] on button "Update PO" at bounding box center [670, 286] width 70 height 22
click at [661, 280] on h3 "Rates" at bounding box center [643, 276] width 587 height 17
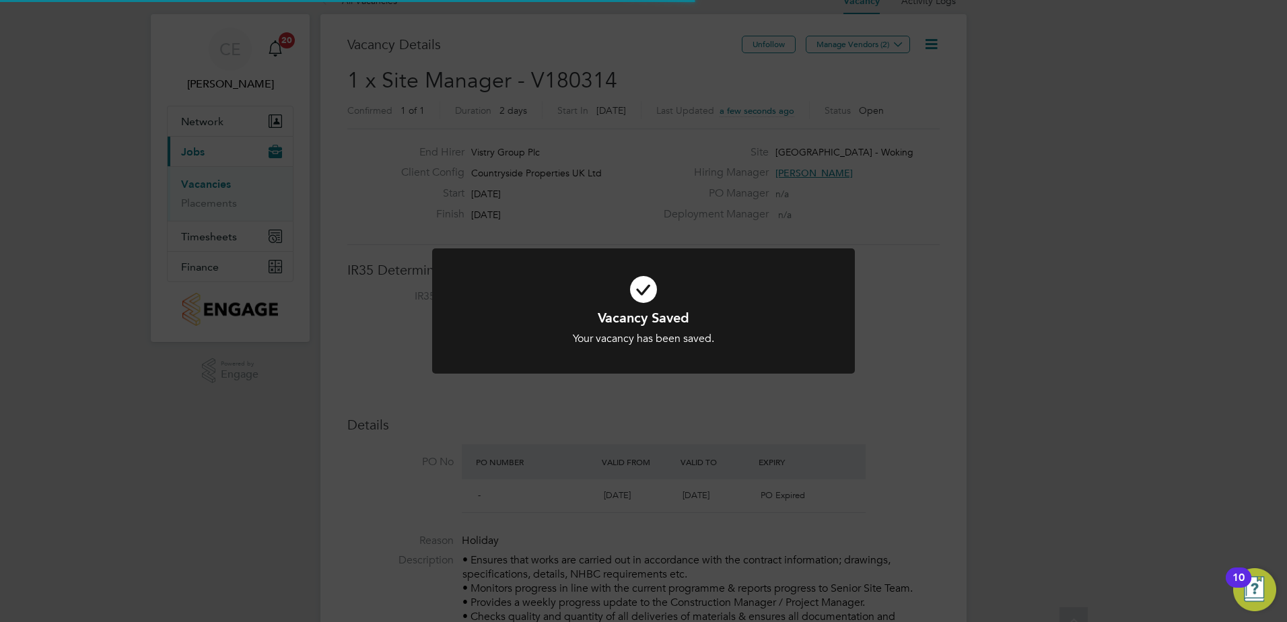
scroll to position [22, 0]
click at [621, 231] on div "Vacancy Saved Your vacancy has been saved. Cancel Okay" at bounding box center [643, 311] width 1287 height 622
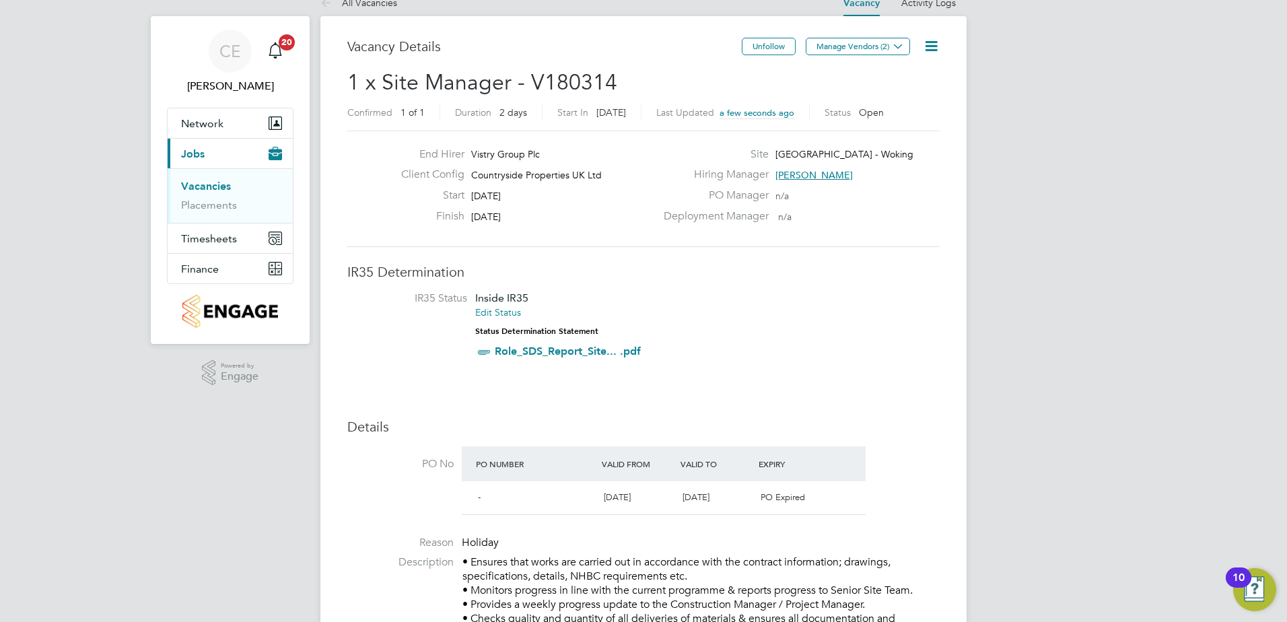
click at [203, 184] on link "Vacancies" at bounding box center [206, 186] width 50 height 13
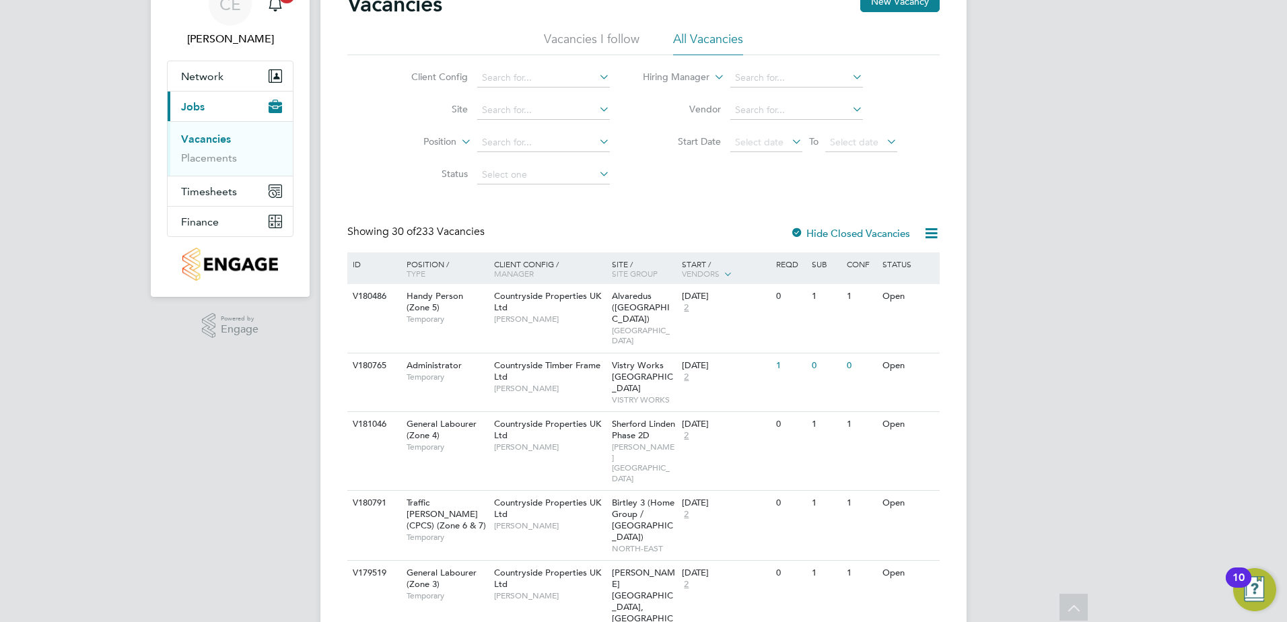
scroll to position [67, 0]
click at [220, 161] on link "Placements" at bounding box center [209, 159] width 56 height 13
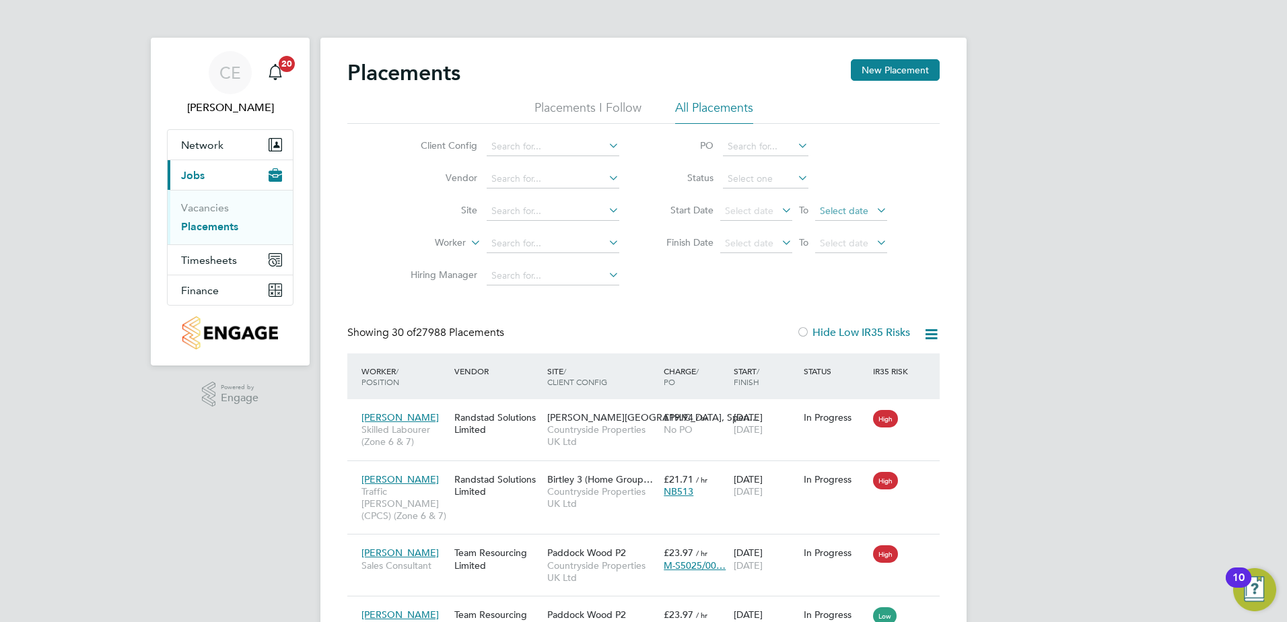
scroll to position [7, 7]
click at [764, 207] on span "Select date" at bounding box center [749, 211] width 48 height 12
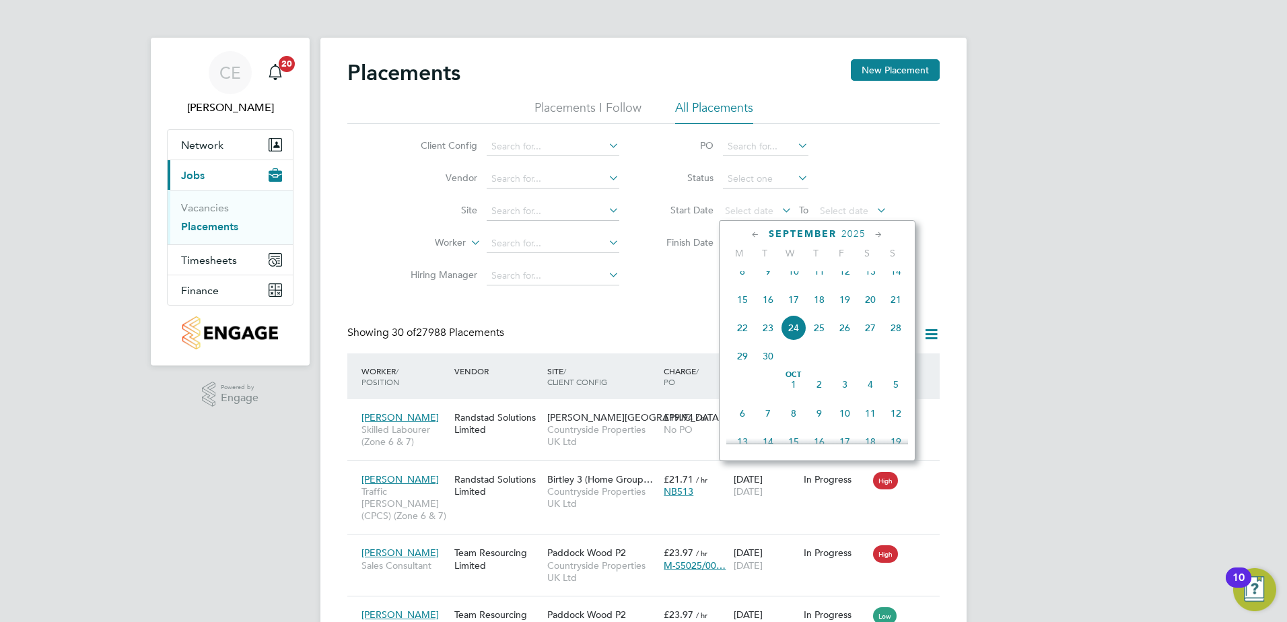
click at [749, 234] on icon at bounding box center [755, 234] width 13 height 15
click at [744, 429] on span "Sep 1" at bounding box center [742, 419] width 26 height 26
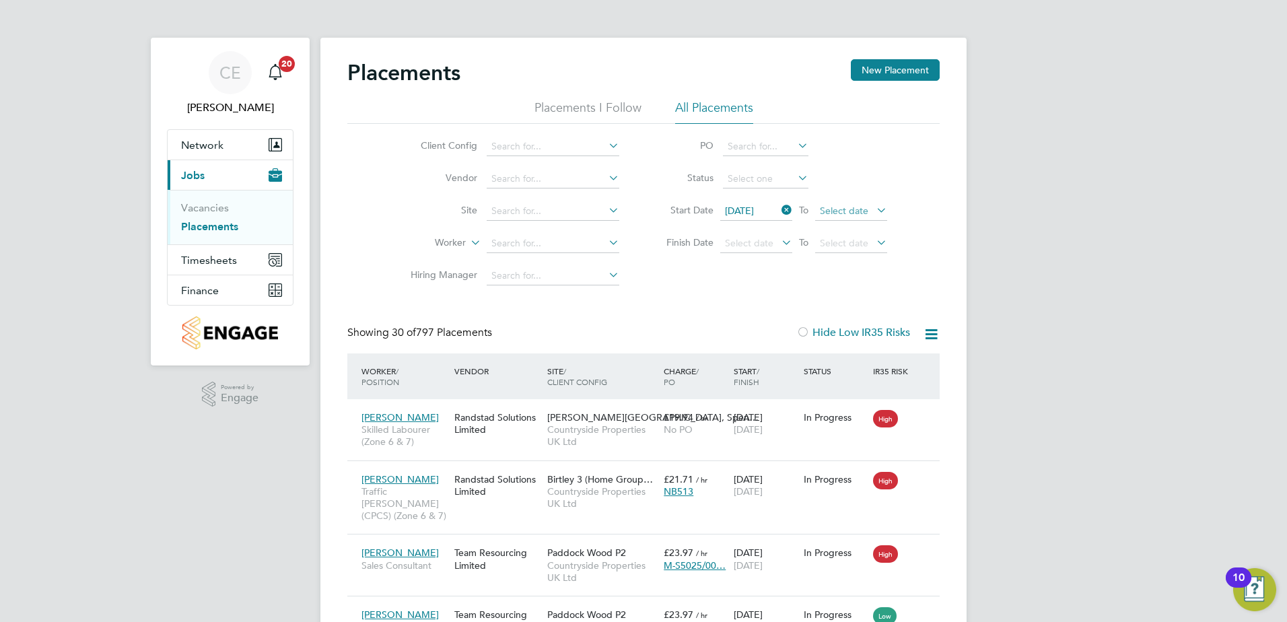
click at [859, 214] on span "Select date" at bounding box center [844, 211] width 48 height 12
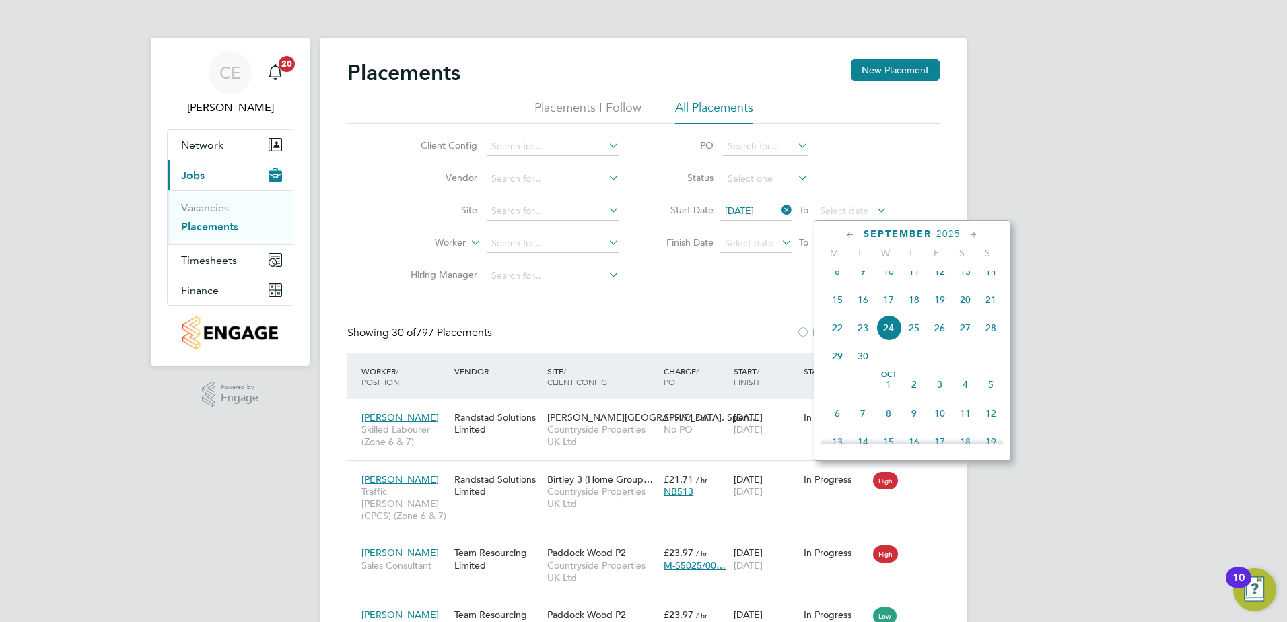
drag, startPoint x: 865, startPoint y: 367, endPoint x: 861, endPoint y: 360, distance: 7.8
click at [863, 367] on span "30" at bounding box center [863, 356] width 26 height 26
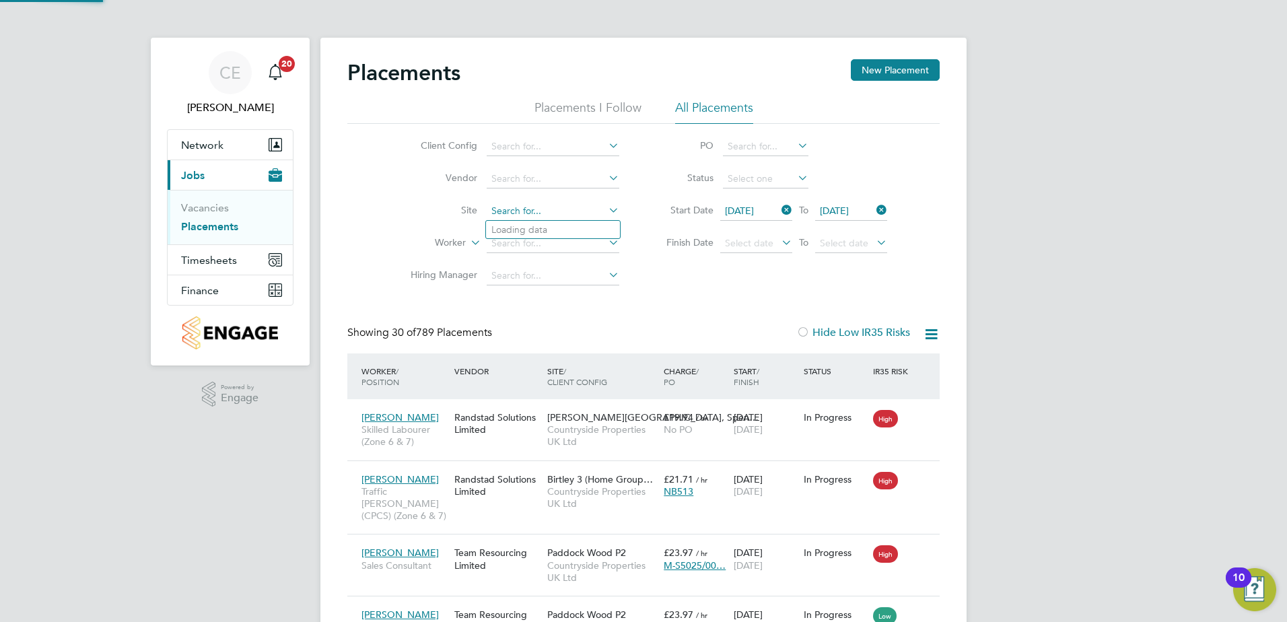
drag, startPoint x: 519, startPoint y: 213, endPoint x: 523, endPoint y: 219, distance: 7.3
click at [519, 209] on input at bounding box center [552, 211] width 133 height 19
type input "portug"
click at [550, 240] on input at bounding box center [552, 243] width 133 height 19
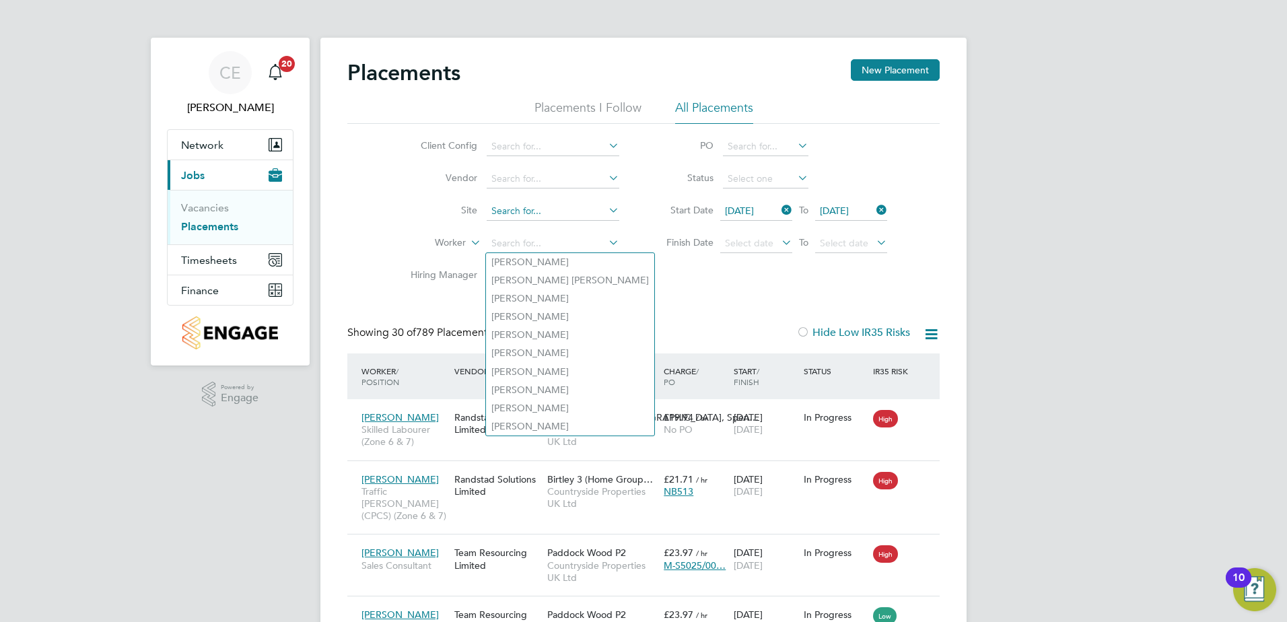
click at [550, 213] on input at bounding box center [552, 211] width 133 height 19
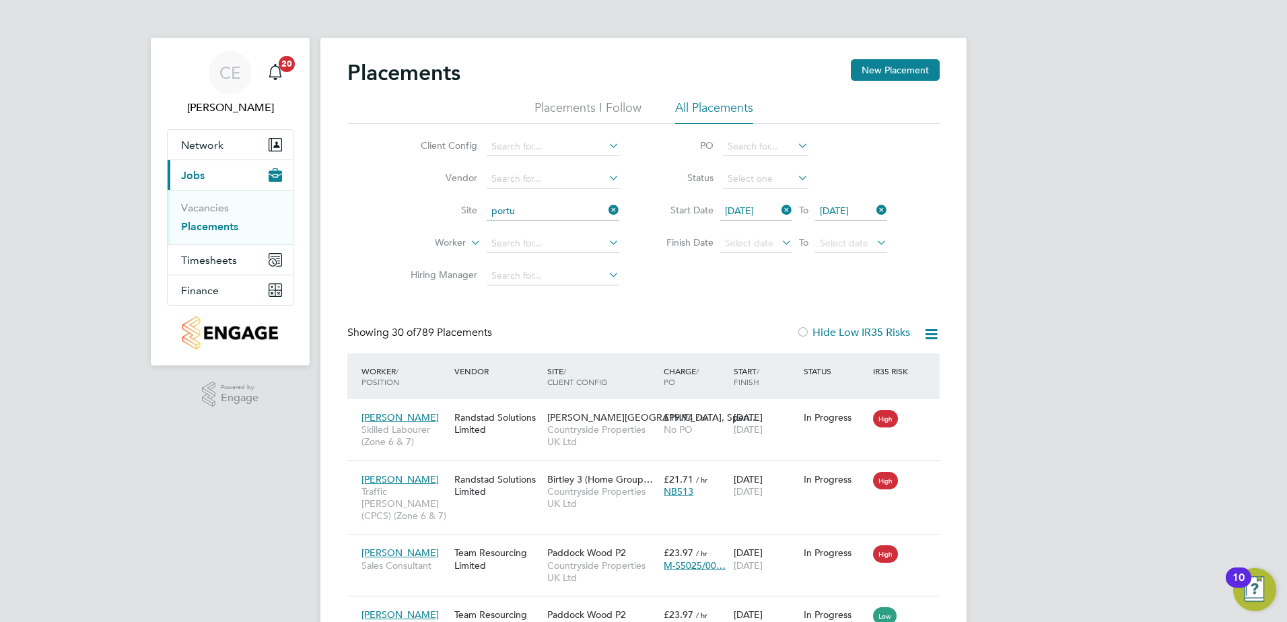
click at [565, 233] on li "Portu gal Road - Woking" at bounding box center [553, 230] width 134 height 18
type input "[GEOGRAPHIC_DATA] - Woking"
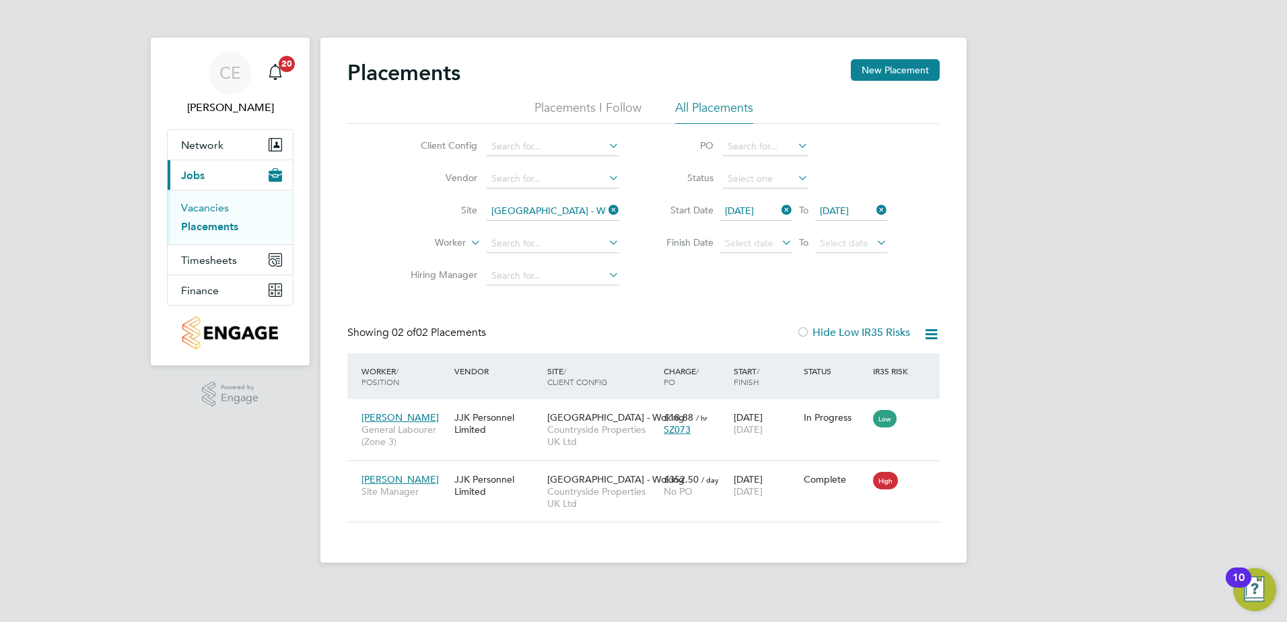
click at [211, 201] on link "Vacancies" at bounding box center [205, 207] width 48 height 13
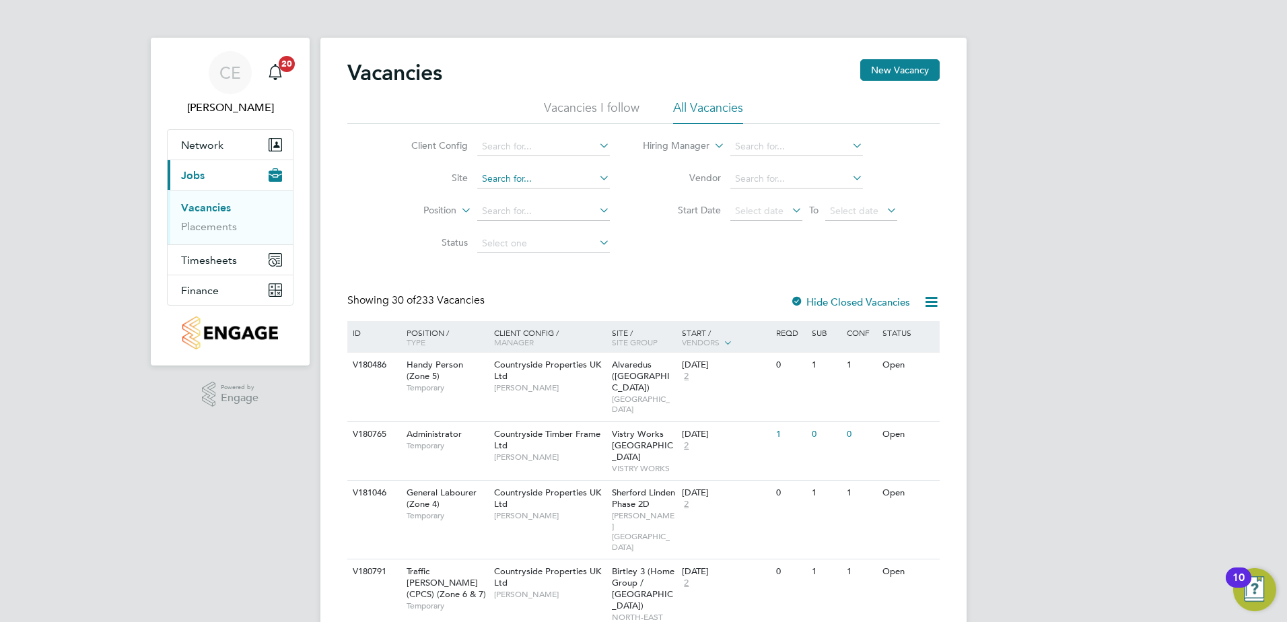
drag, startPoint x: 525, startPoint y: 205, endPoint x: 520, endPoint y: 187, distance: 18.1
click at [524, 201] on li "Position" at bounding box center [499, 211] width 253 height 32
click at [515, 184] on input at bounding box center [543, 179] width 133 height 19
click at [582, 196] on b "Ro" at bounding box center [588, 197] width 12 height 11
type input "[GEOGRAPHIC_DATA] - Woking"
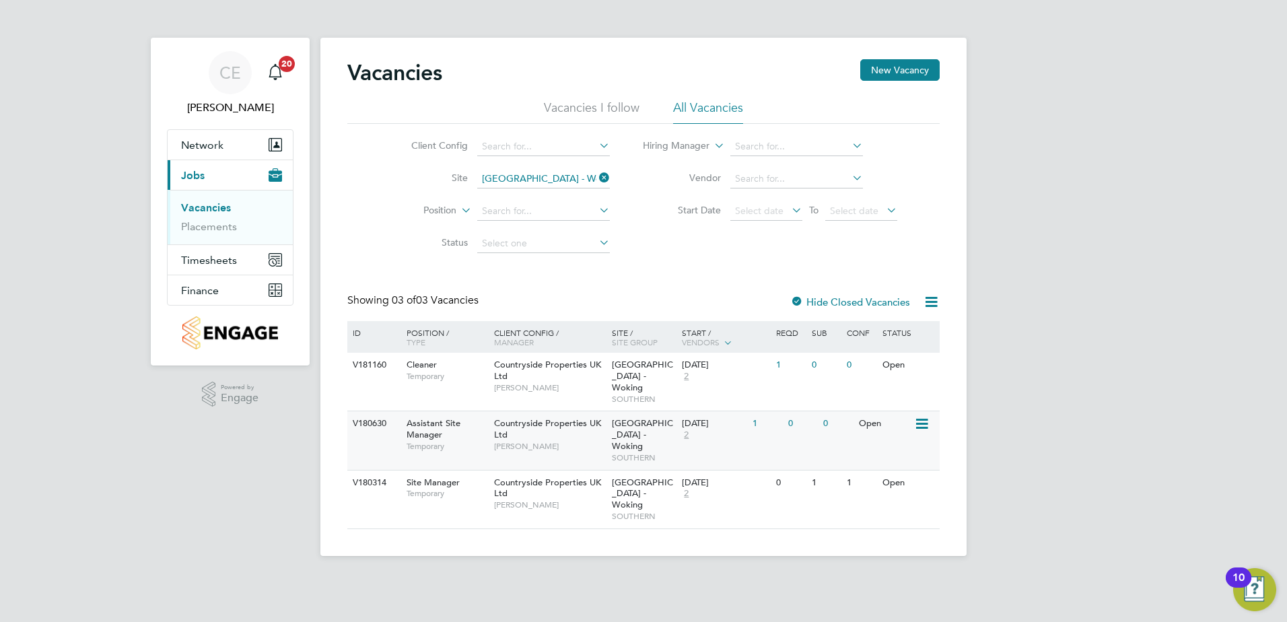
click at [520, 422] on div "Countryside Properties UK Ltd Jay Rowles-Wise" at bounding box center [550, 434] width 118 height 46
drag, startPoint x: 518, startPoint y: 368, endPoint x: 430, endPoint y: 369, distance: 88.1
drag, startPoint x: 430, startPoint y: 369, endPoint x: 372, endPoint y: 235, distance: 145.9
click at [372, 235] on div "Client Config Site Portugal Road - Woking Position Status Hiring Manager Vendor…" at bounding box center [643, 192] width 592 height 136
click at [227, 262] on span "Timesheets" at bounding box center [209, 260] width 56 height 13
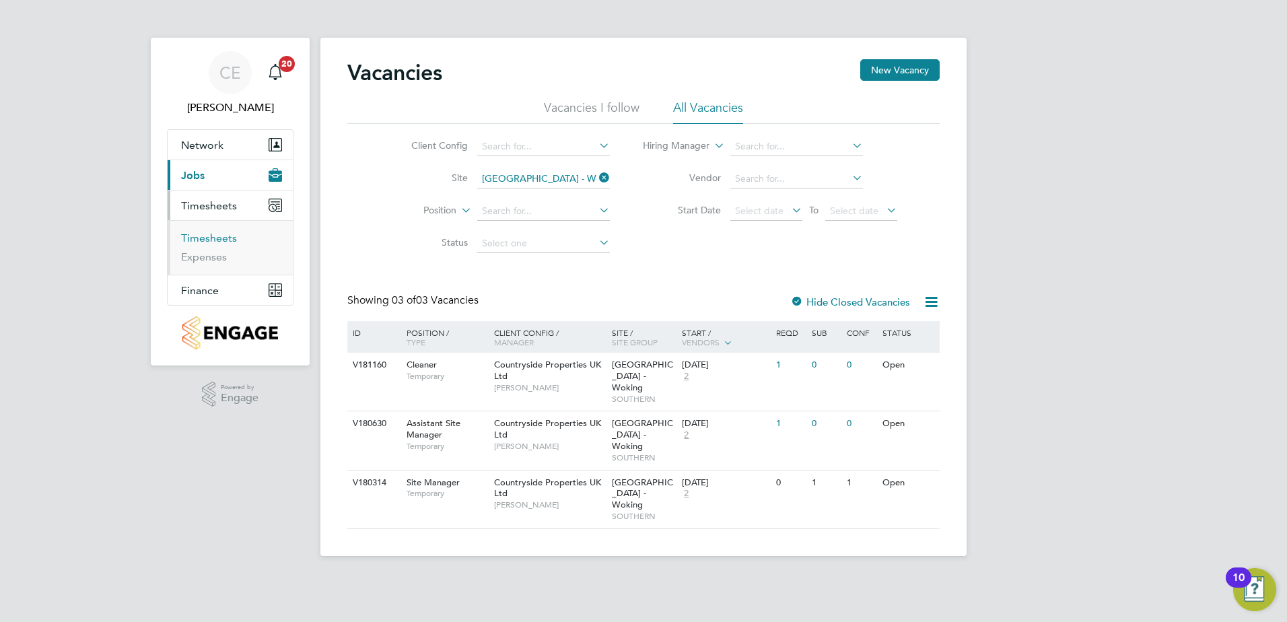
click at [207, 240] on link "Timesheets" at bounding box center [209, 237] width 56 height 13
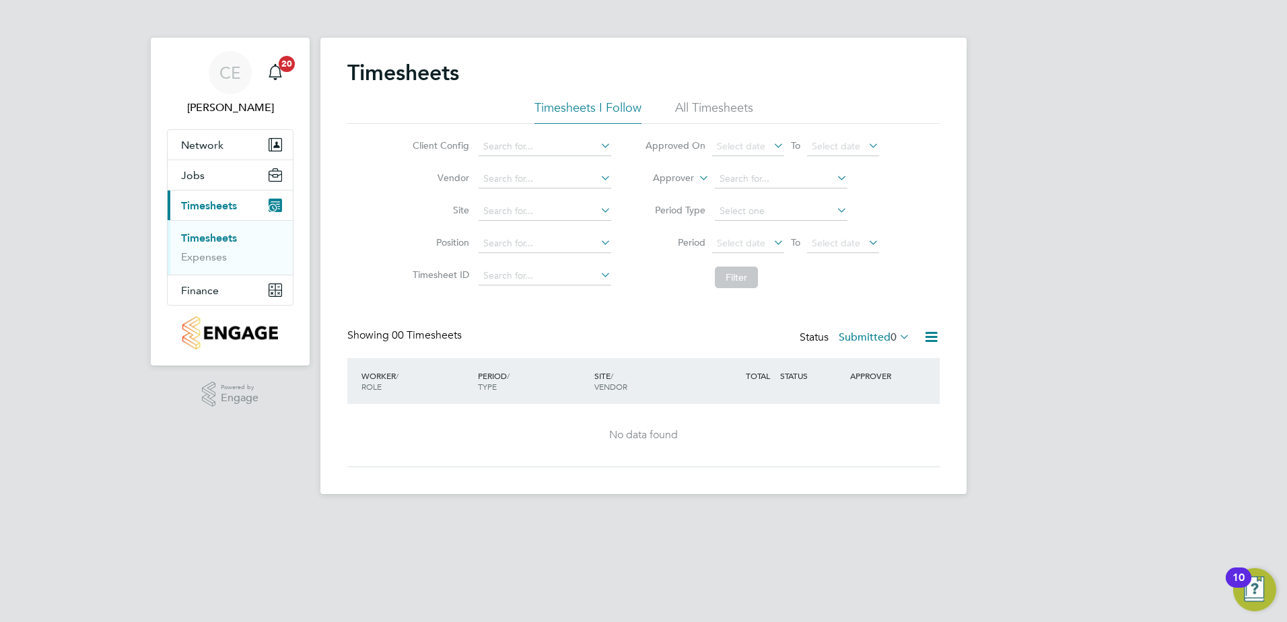
click at [716, 102] on li "All Timesheets" at bounding box center [714, 112] width 78 height 24
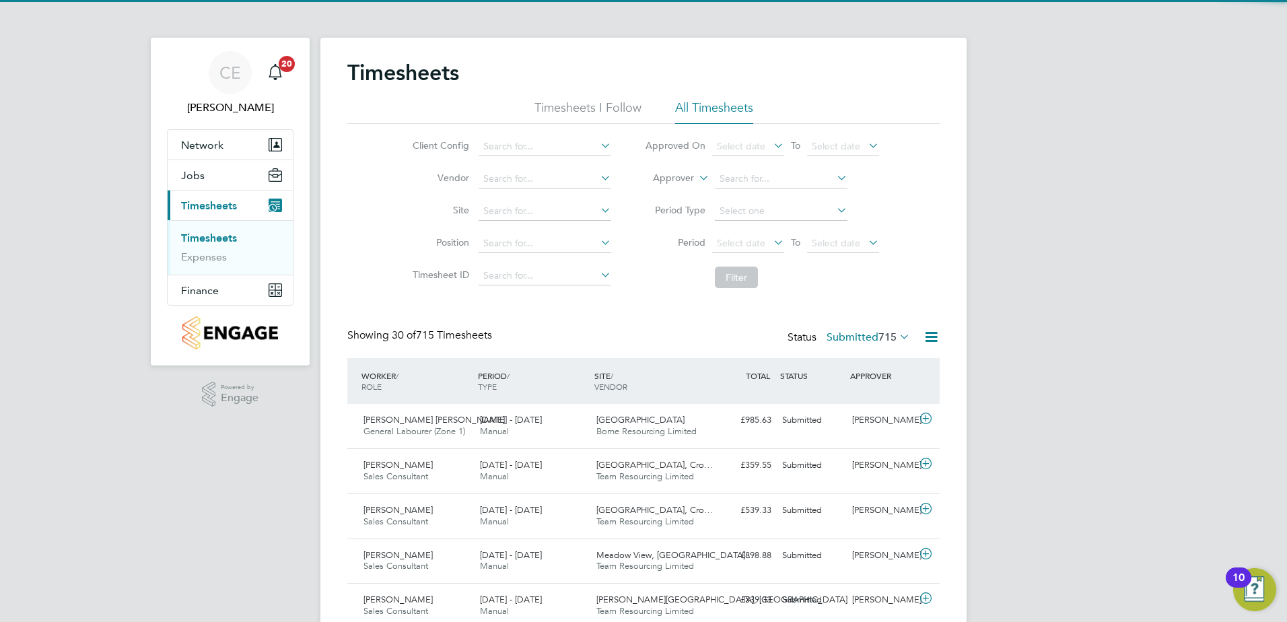
scroll to position [34, 117]
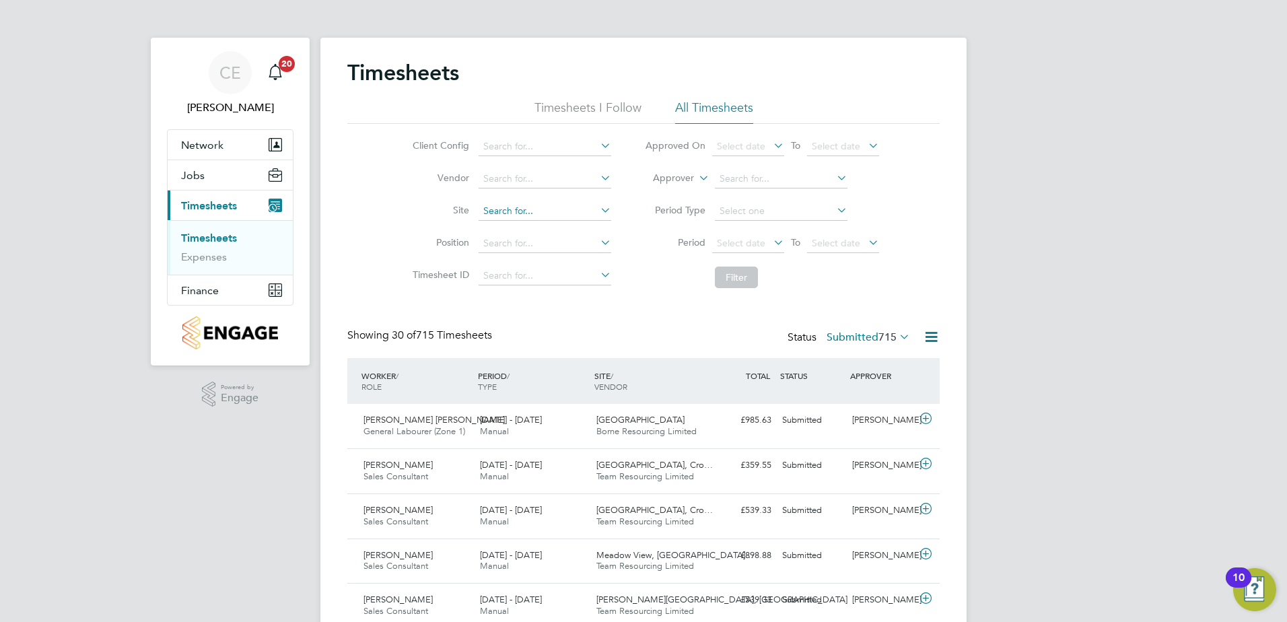
click at [505, 215] on input at bounding box center [544, 211] width 133 height 19
click at [509, 226] on li "Portu gal Road - Woking" at bounding box center [544, 230] width 134 height 18
type input "[GEOGRAPHIC_DATA] - Woking"
click at [741, 275] on button "Filter" at bounding box center [736, 277] width 43 height 22
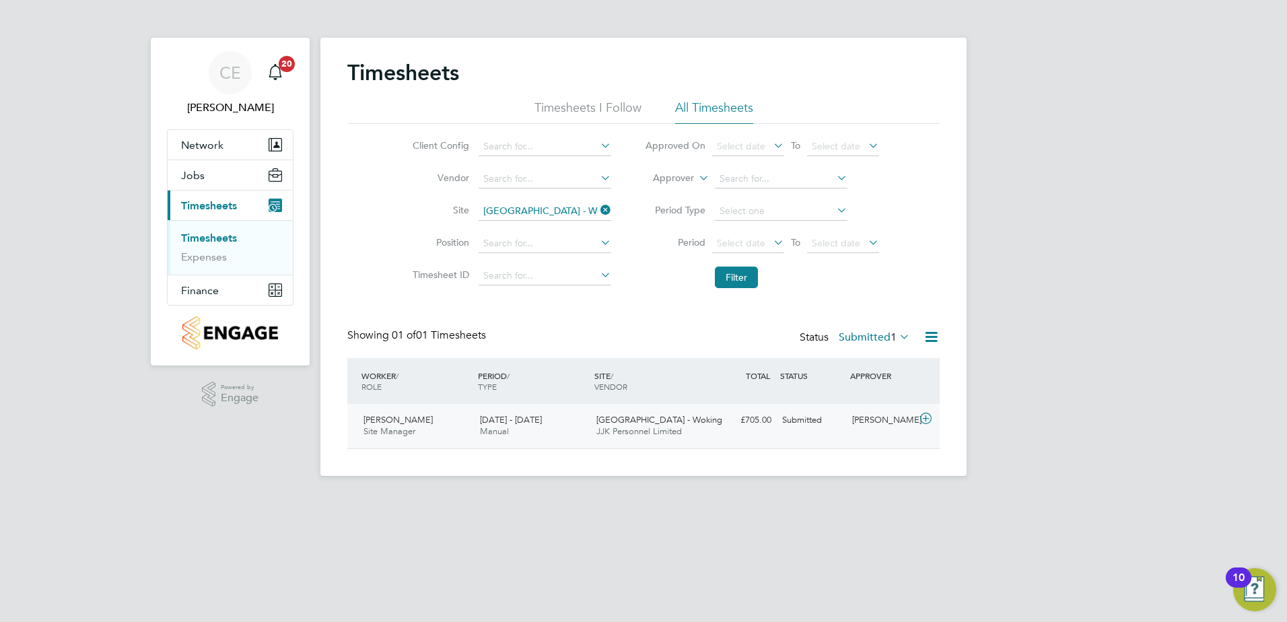
click at [664, 421] on span "[GEOGRAPHIC_DATA] - Woking" at bounding box center [659, 419] width 126 height 11
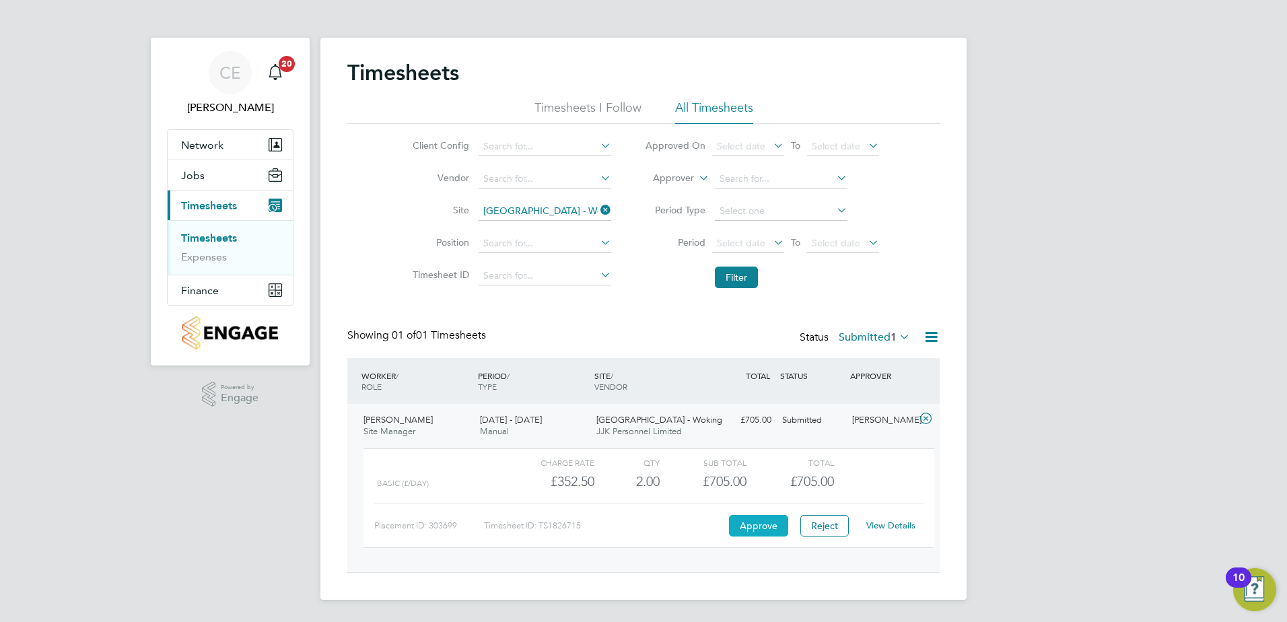
click at [748, 523] on button "Approve" at bounding box center [758, 526] width 59 height 22
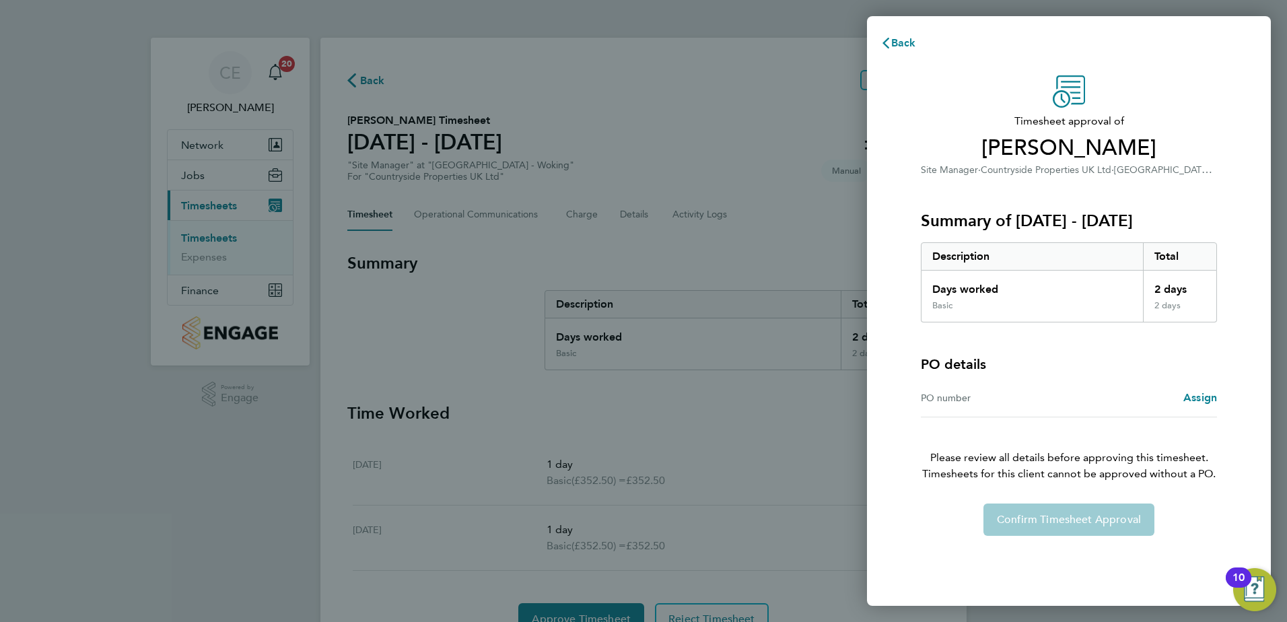
drag, startPoint x: 1056, startPoint y: 518, endPoint x: 1061, endPoint y: 489, distance: 29.4
click at [1058, 499] on div "Timesheet approval of [PERSON_NAME] Site Manager · Countryside Properties UK Lt…" at bounding box center [1068, 305] width 328 height 460
drag, startPoint x: 1061, startPoint y: 489, endPoint x: 968, endPoint y: 405, distance: 125.8
click at [968, 405] on div "PO number" at bounding box center [994, 398] width 148 height 16
click at [1202, 396] on span "Assign" at bounding box center [1200, 397] width 34 height 13
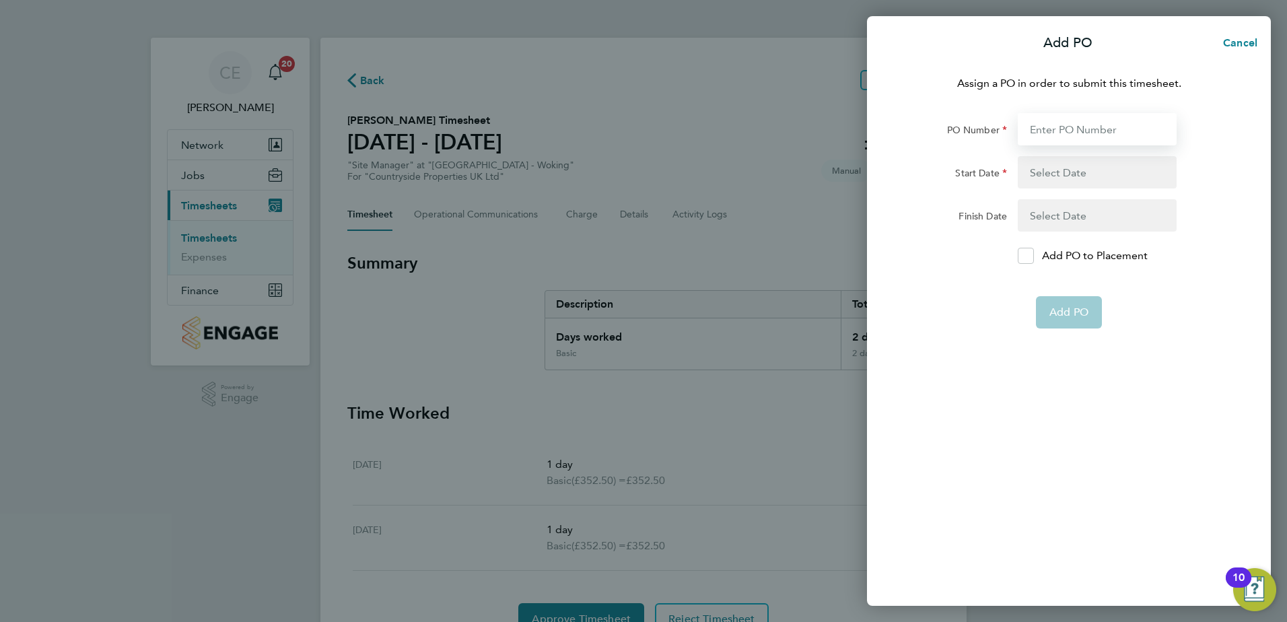
click at [1058, 126] on input "PO Number" at bounding box center [1096, 129] width 159 height 32
type input "PO"
type input "[DATE]"
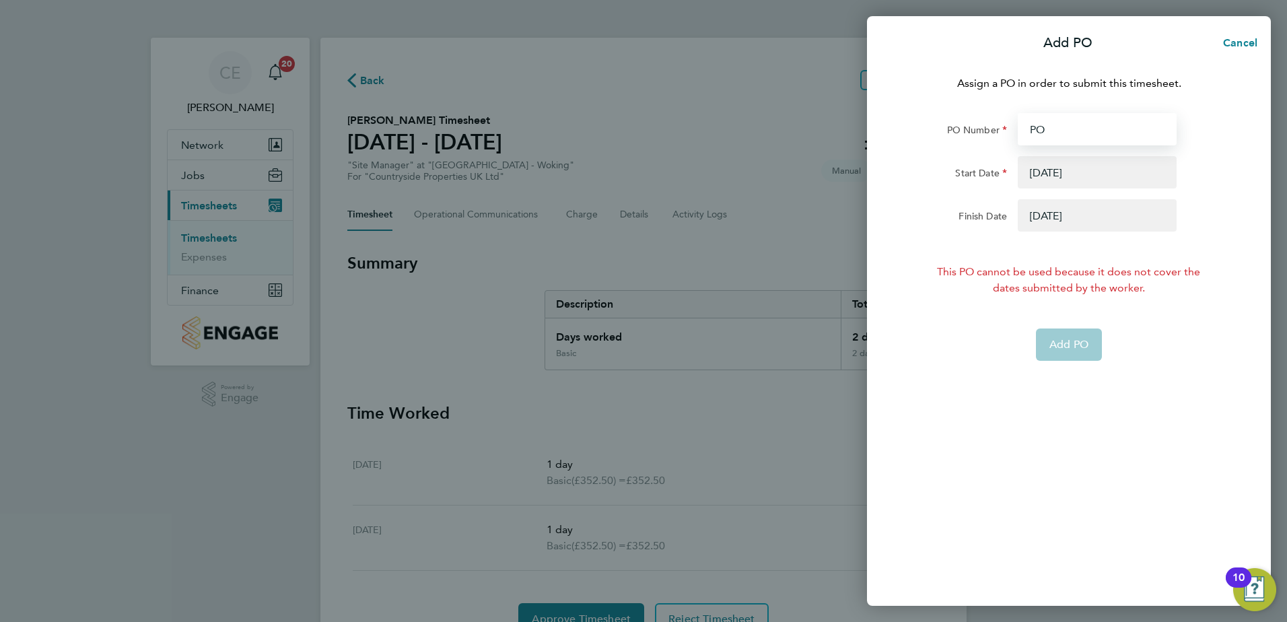
type input "PO"
click at [1097, 174] on button "button" at bounding box center [1096, 172] width 159 height 32
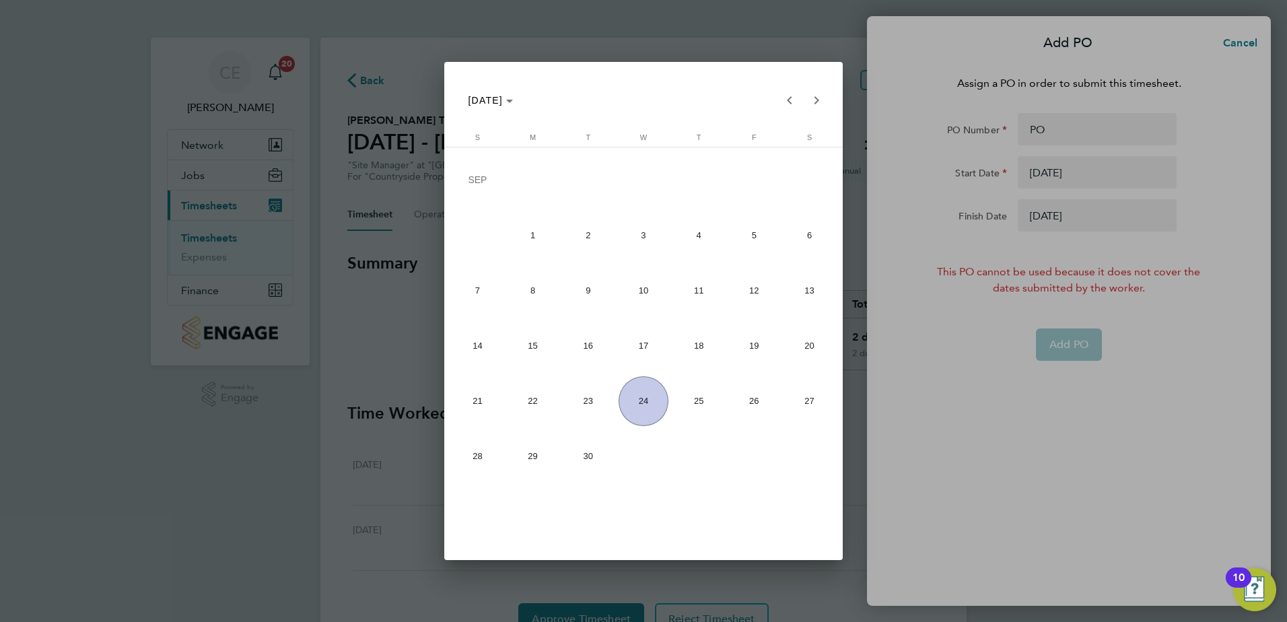
click at [588, 339] on span "16" at bounding box center [588, 346] width 50 height 50
type input "[DATE]"
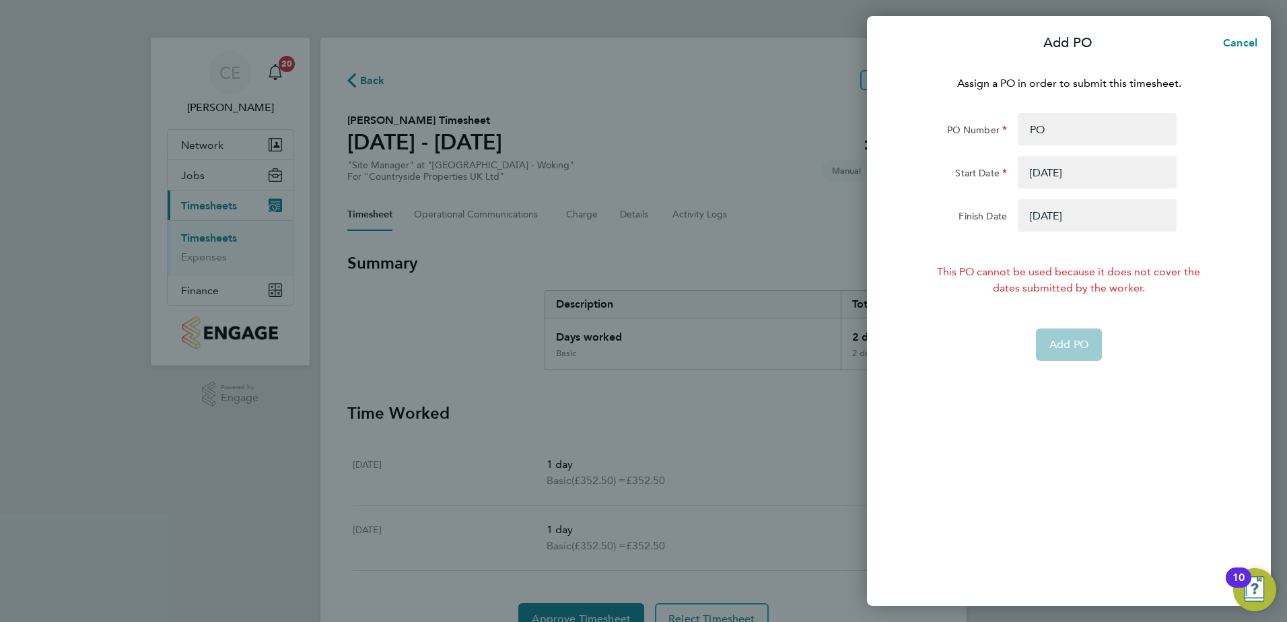
click at [1059, 225] on button "button" at bounding box center [1096, 215] width 159 height 32
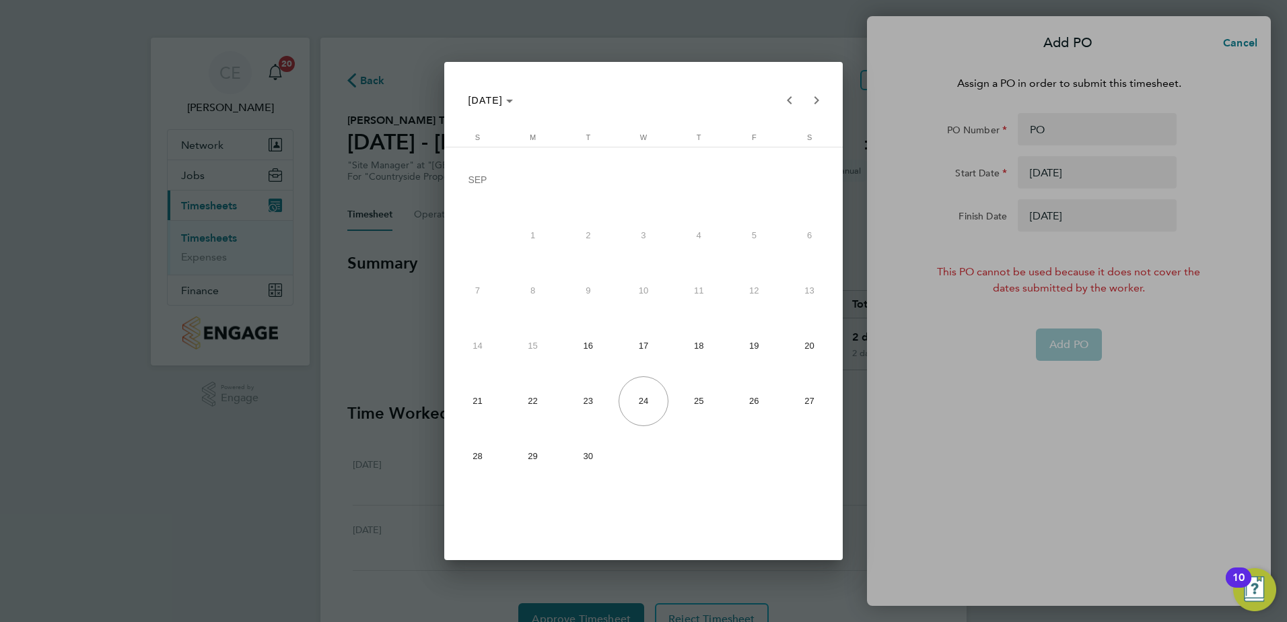
click at [644, 334] on span "17" at bounding box center [643, 346] width 50 height 50
type input "[DATE]"
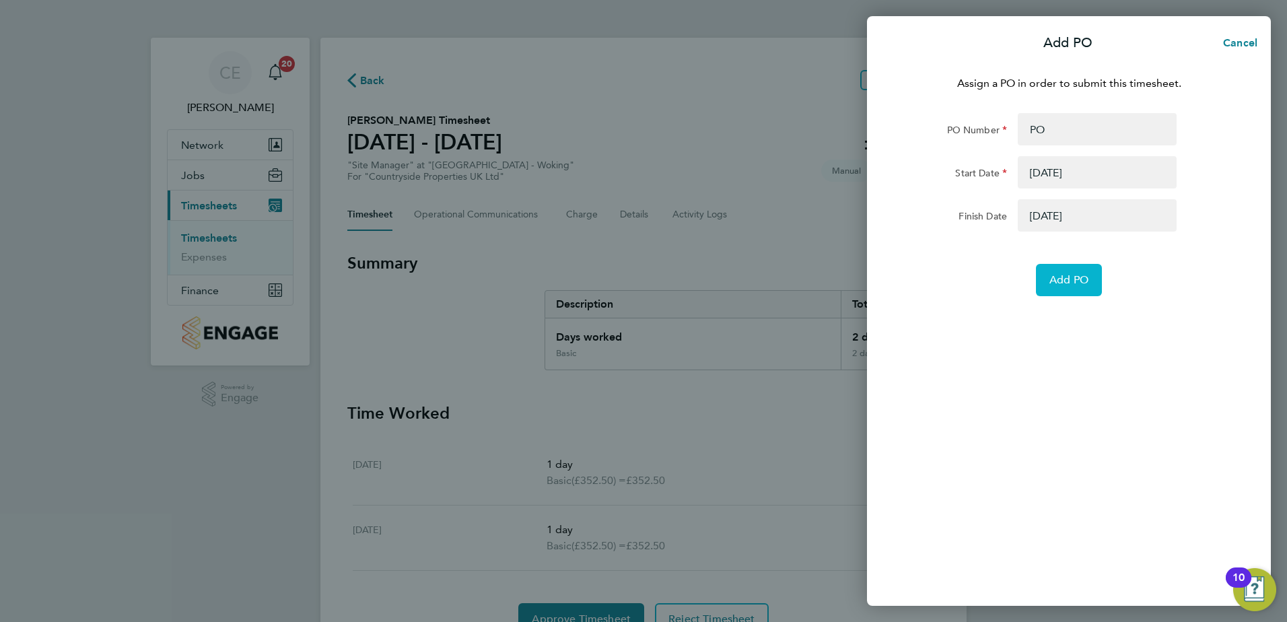
click at [1088, 283] on span "Add PO" at bounding box center [1068, 279] width 39 height 13
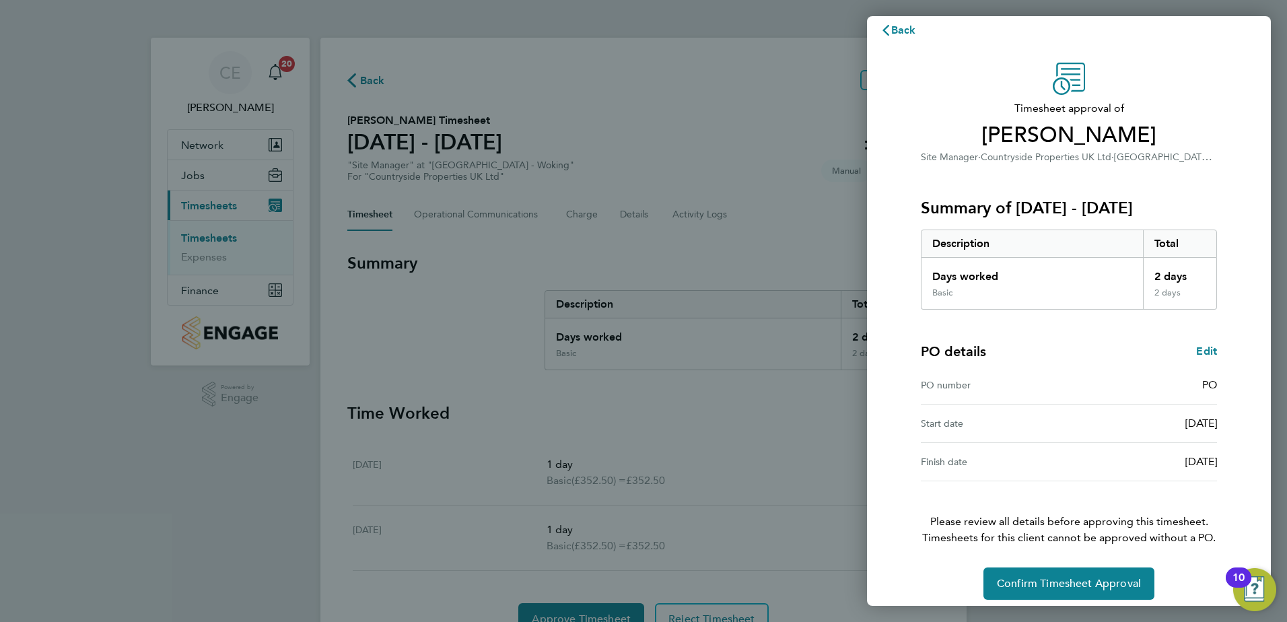
scroll to position [23, 0]
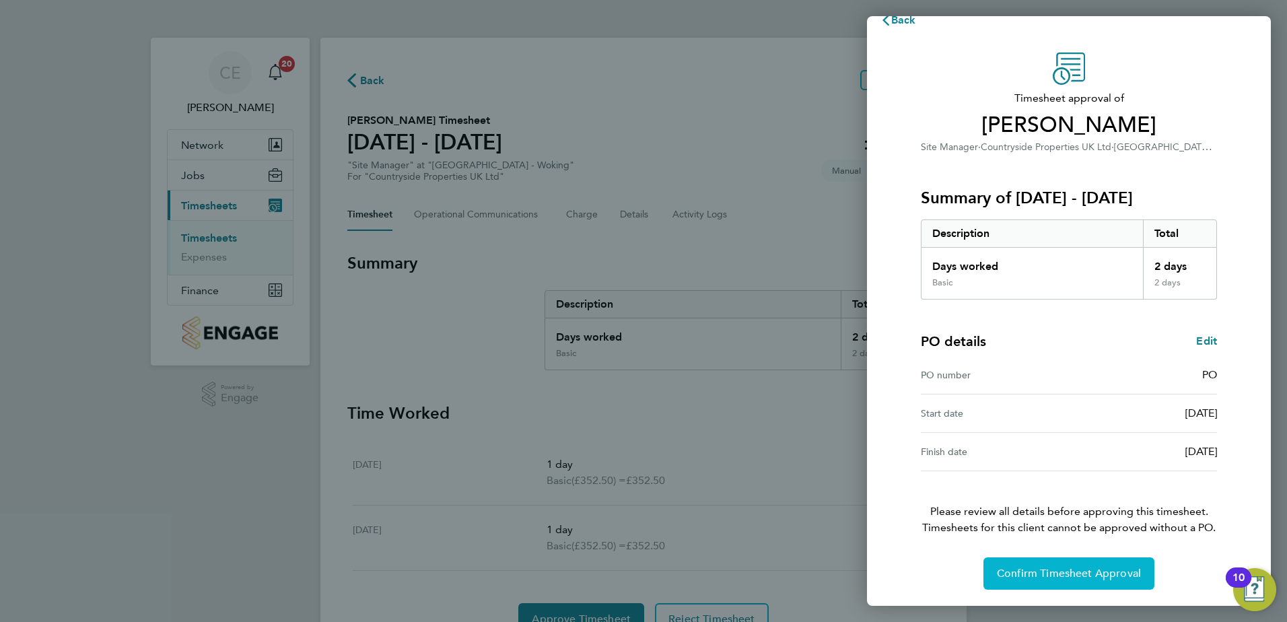
click at [1052, 573] on span "Confirm Timesheet Approval" at bounding box center [1069, 573] width 144 height 13
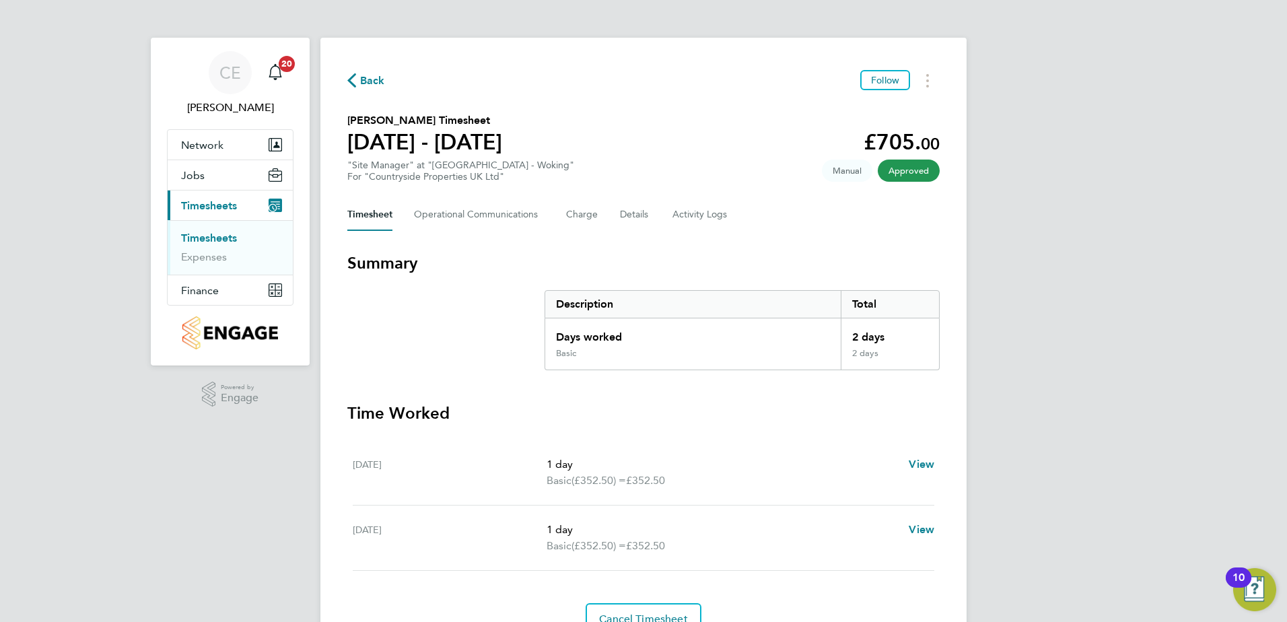
click at [468, 365] on section "Summary Description Total Days worked 2 days Basic 2 days" at bounding box center [643, 311] width 592 height 118
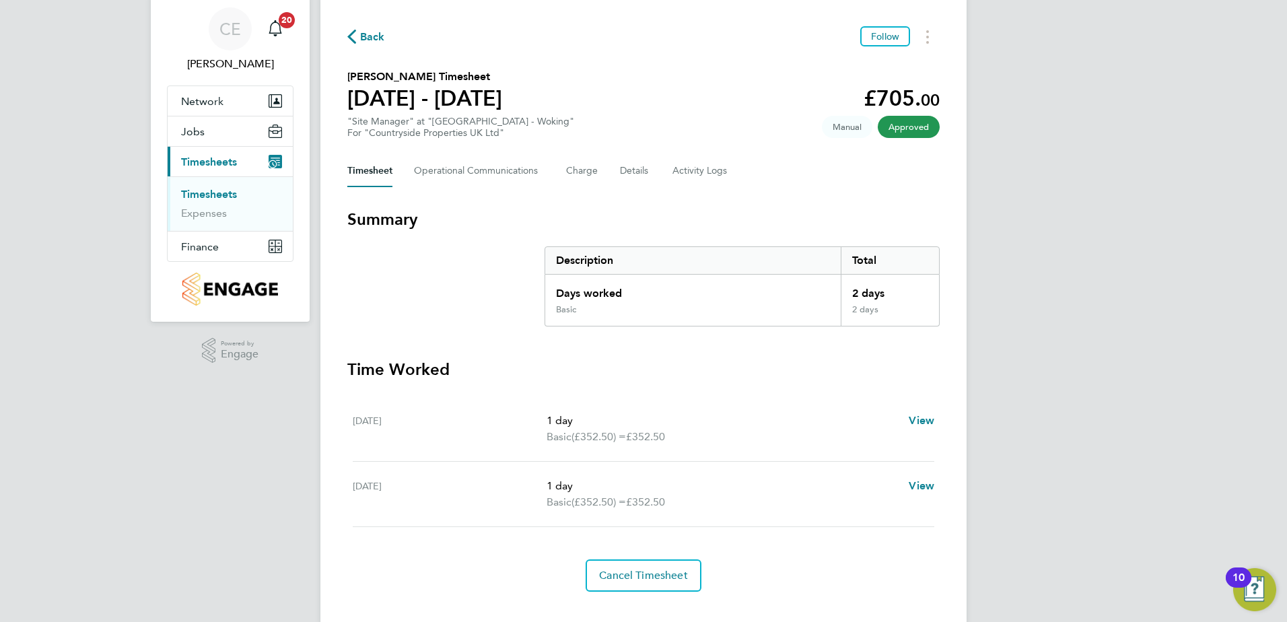
scroll to position [67, 0]
